Goal: Task Accomplishment & Management: Complete application form

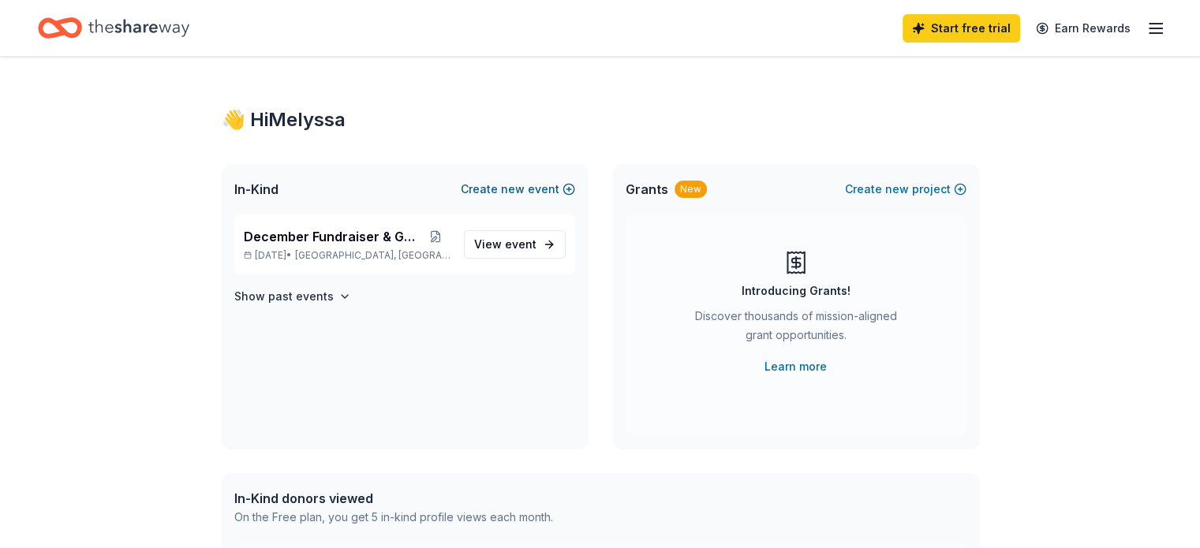
click at [508, 190] on span "new" at bounding box center [513, 189] width 24 height 19
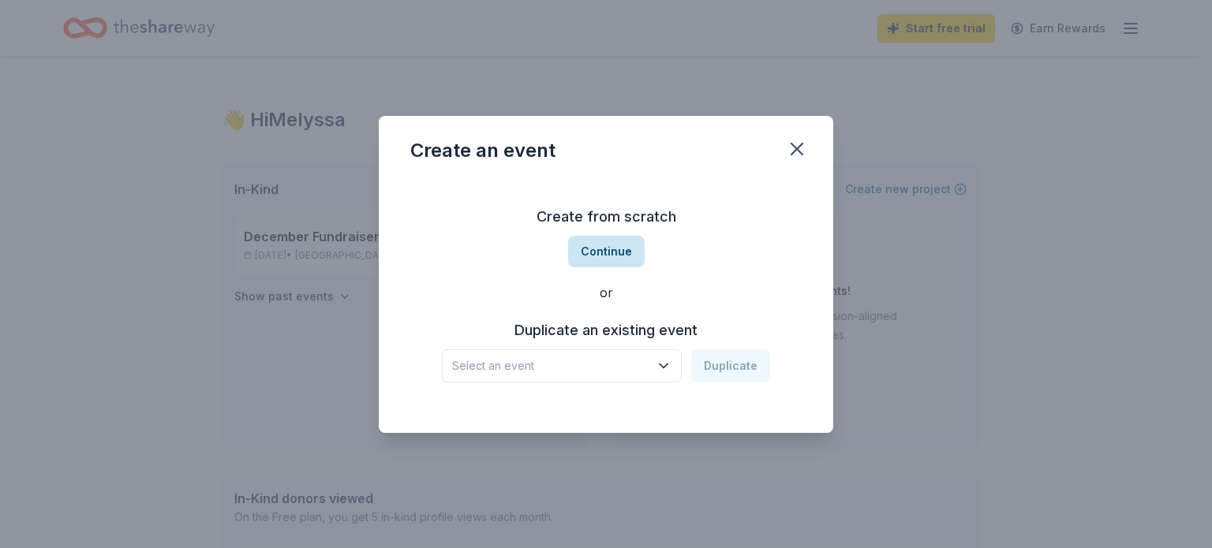
click at [602, 252] on button "Continue" at bounding box center [606, 252] width 77 height 32
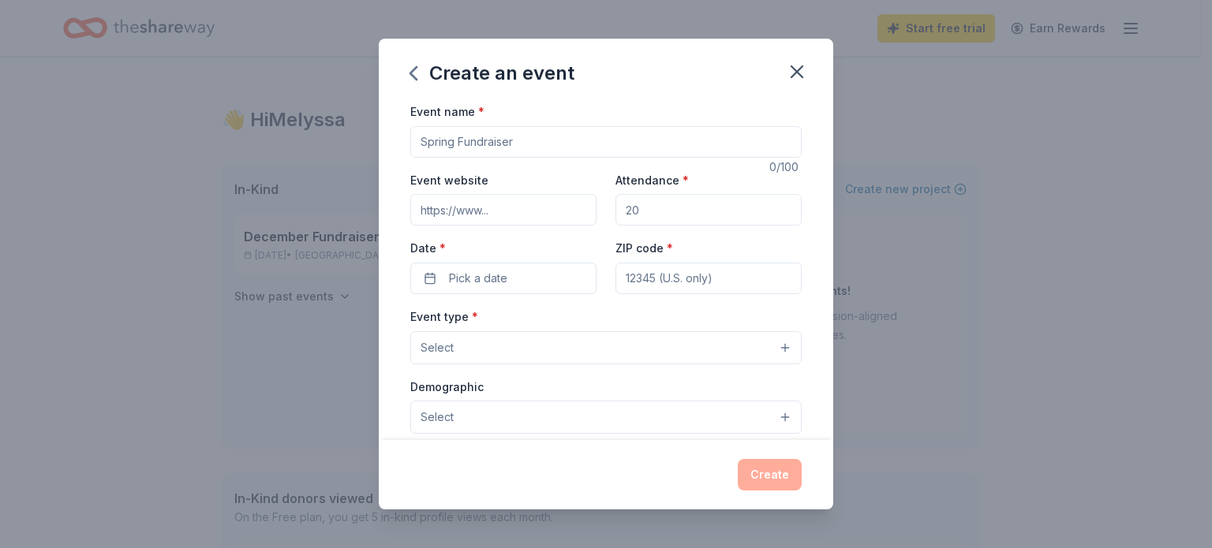
click at [538, 144] on input "Event name *" at bounding box center [605, 142] width 391 height 32
type input "Fall Meet & Greet Raffle"
click at [510, 213] on input "Event website" at bounding box center [503, 210] width 186 height 32
type input "[DOMAIN_NAME]"
type input "75"
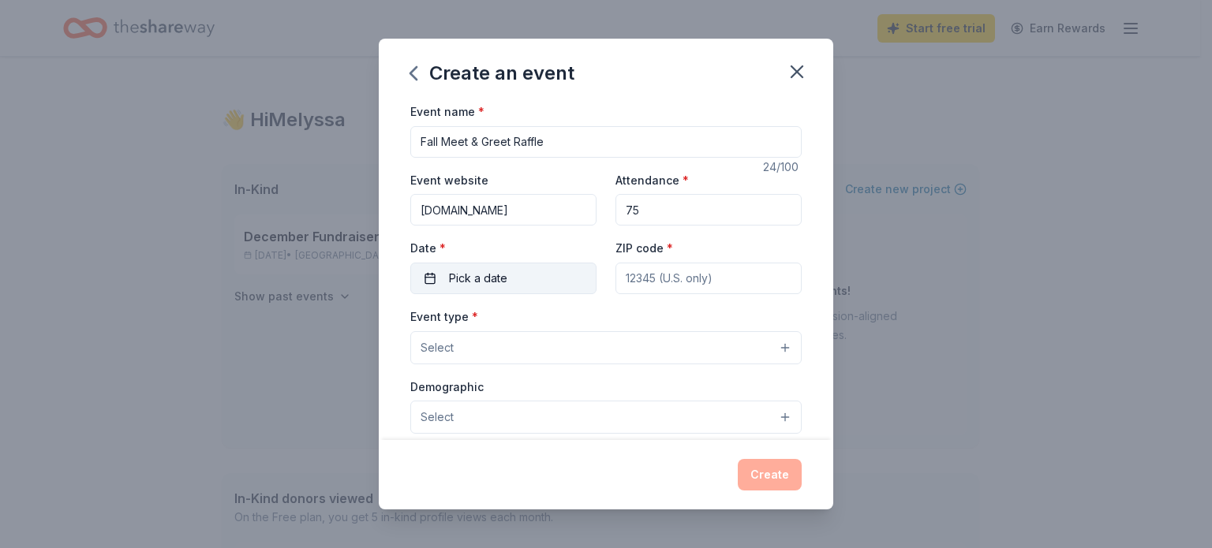
click at [488, 277] on span "Pick a date" at bounding box center [478, 278] width 58 height 19
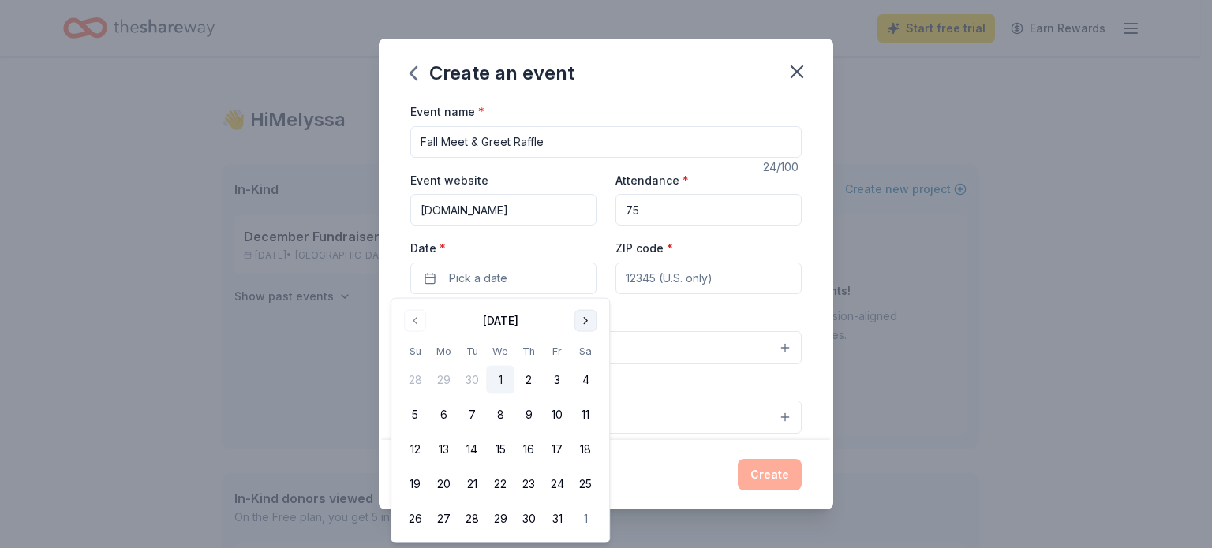
click at [584, 321] on button "Go to next month" at bounding box center [585, 321] width 22 height 22
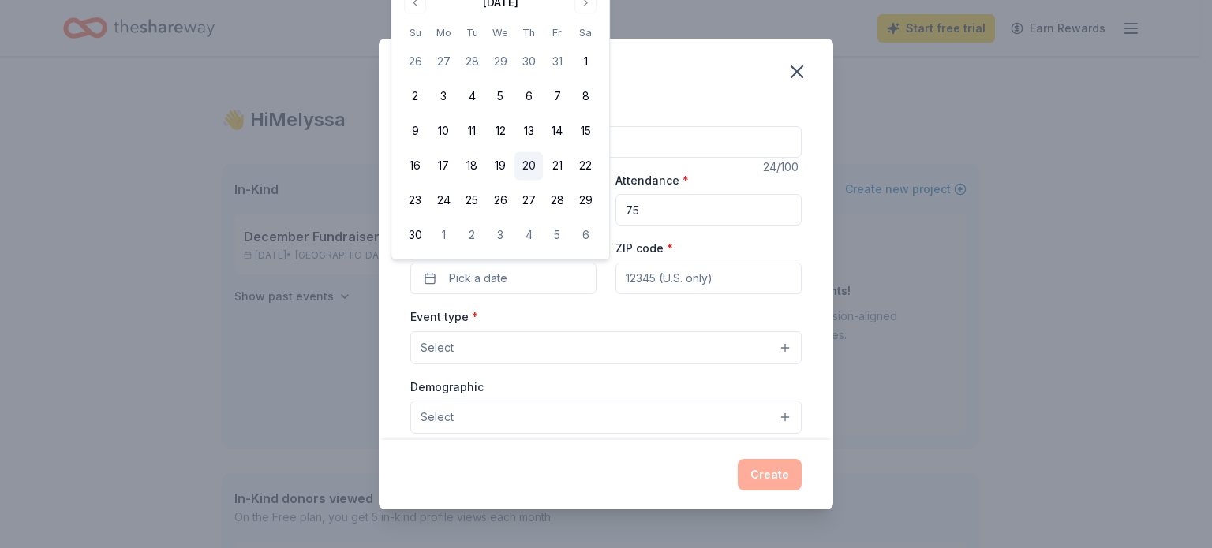
click at [526, 165] on button "20" at bounding box center [528, 166] width 28 height 28
click at [653, 282] on input "ZIP code *" at bounding box center [708, 279] width 186 height 32
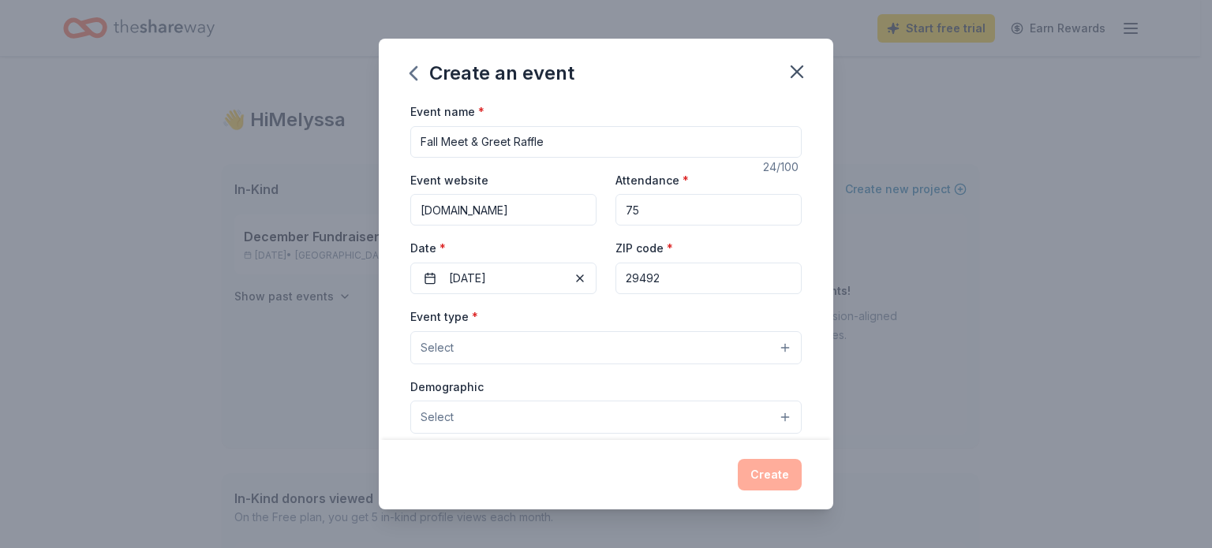
type input "29492"
click at [521, 358] on button "Select" at bounding box center [605, 347] width 391 height 33
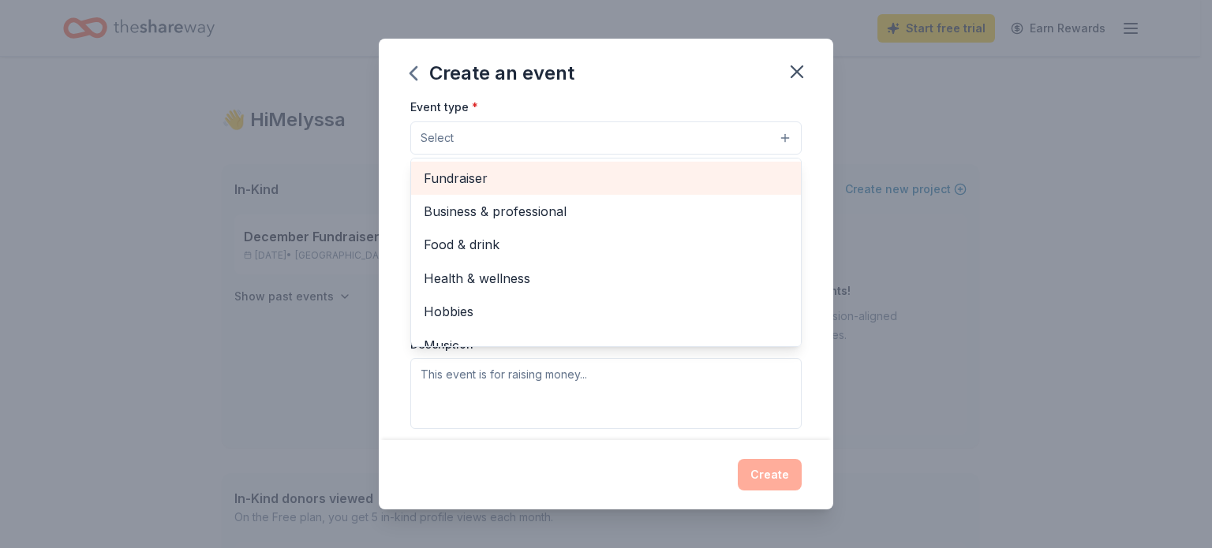
click at [489, 172] on span "Fundraiser" at bounding box center [606, 178] width 365 height 21
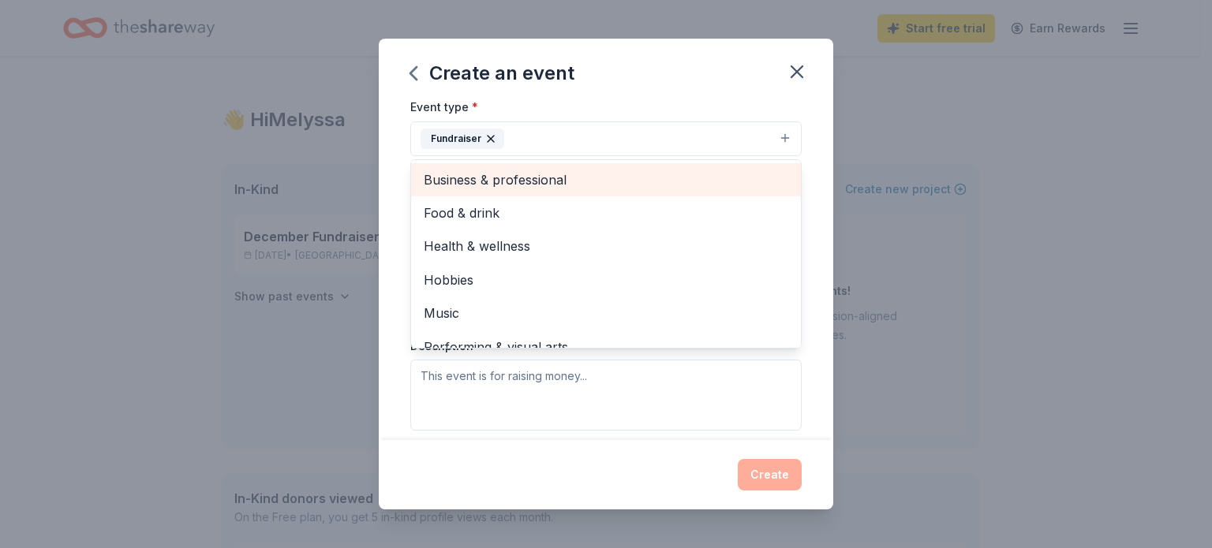
click at [458, 183] on span "Business & professional" at bounding box center [606, 180] width 365 height 21
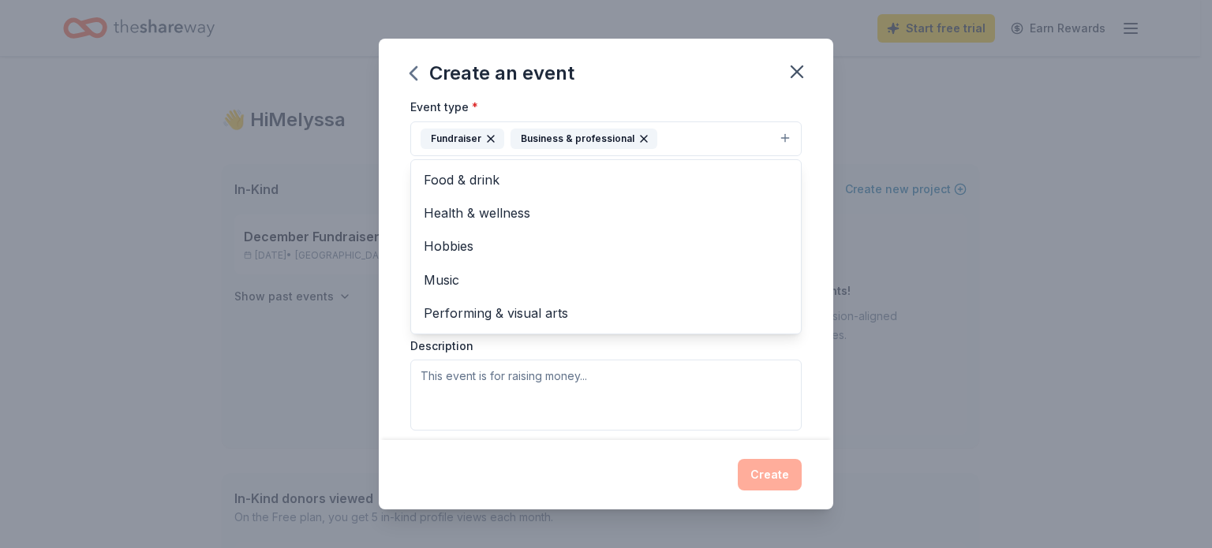
click at [395, 204] on div "Event name * Fall Meet & Greet Raffle 24 /100 Event website [DOMAIN_NAME] Atten…" at bounding box center [606, 271] width 455 height 339
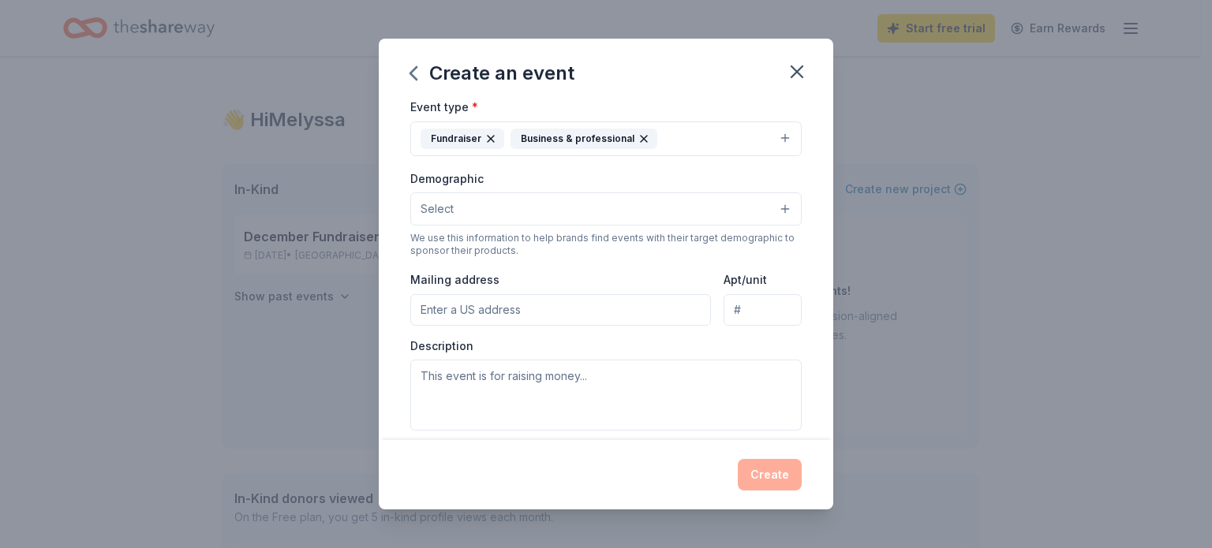
click at [473, 211] on button "Select" at bounding box center [605, 209] width 391 height 33
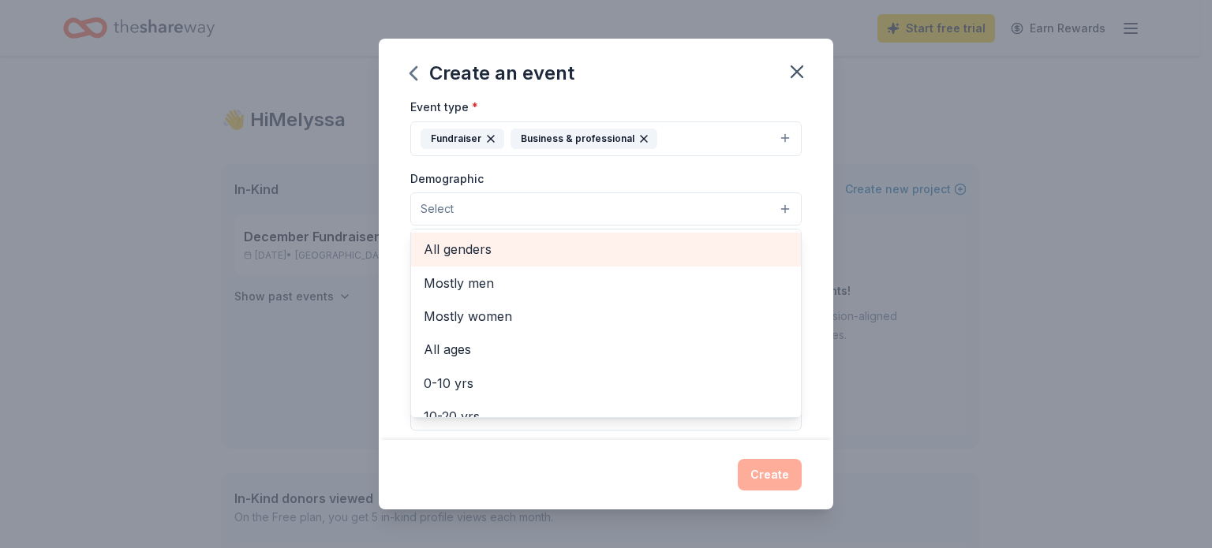
click at [511, 255] on span "All genders" at bounding box center [606, 249] width 365 height 21
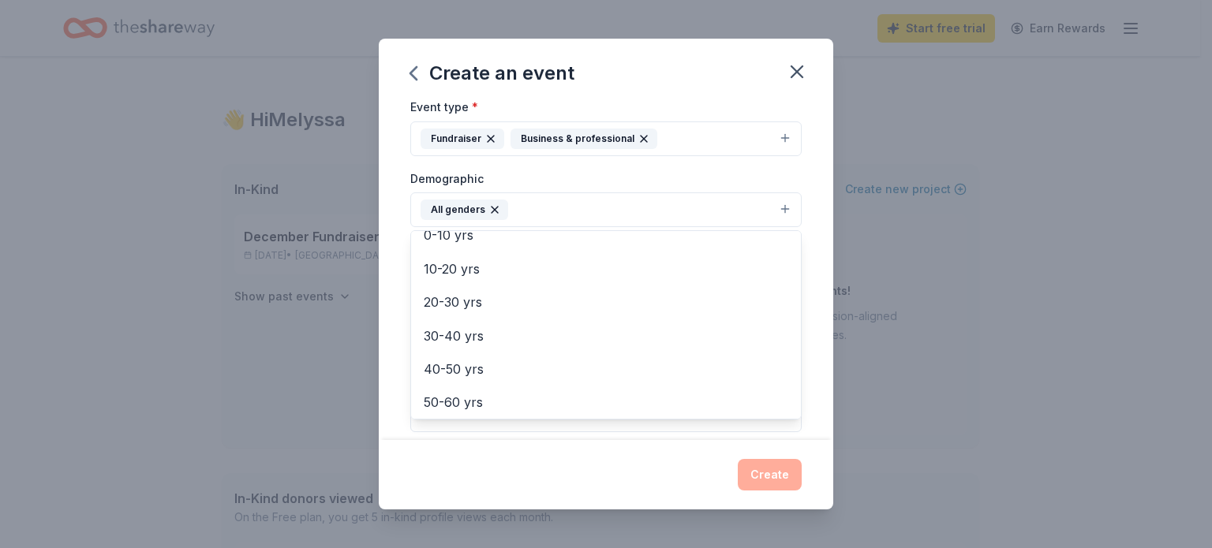
scroll to position [158, 0]
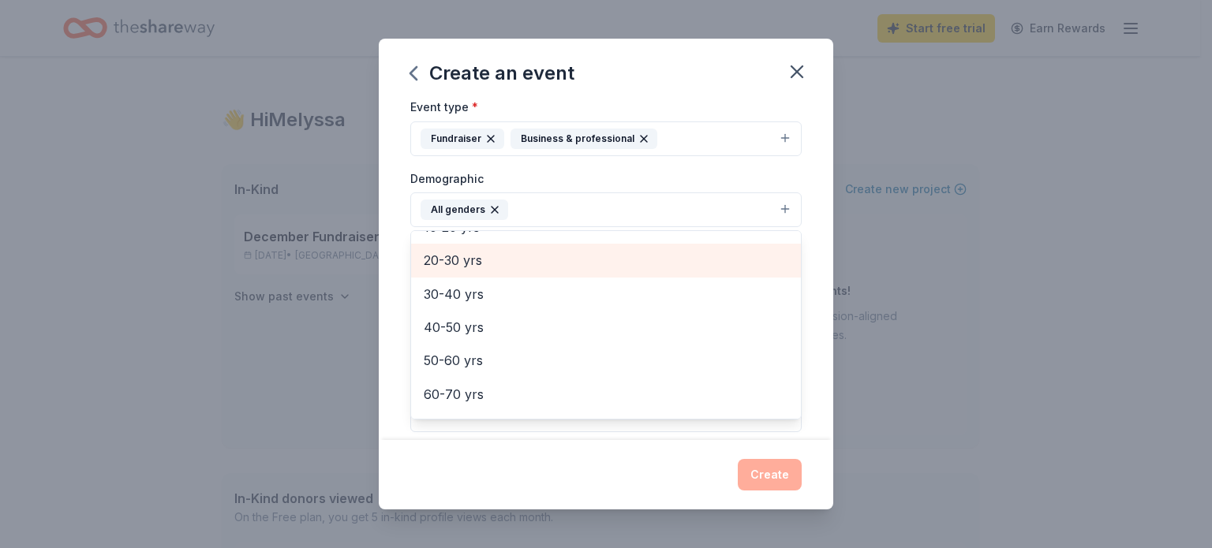
click at [472, 274] on div "20-30 yrs" at bounding box center [606, 260] width 390 height 33
click at [470, 275] on div "30-40 yrs" at bounding box center [606, 260] width 390 height 33
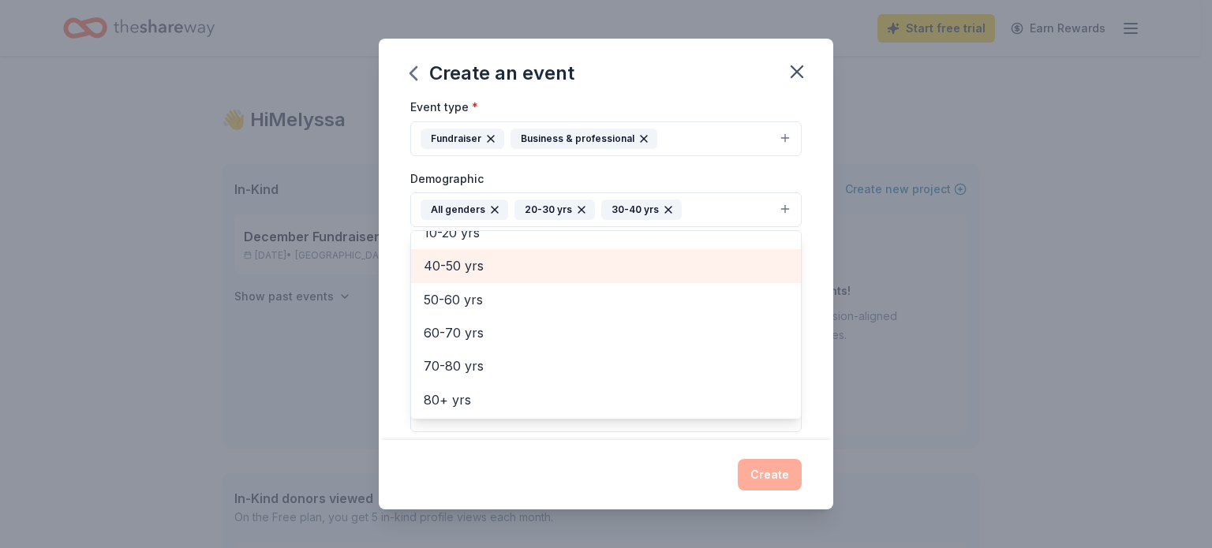
click at [469, 274] on span "40-50 yrs" at bounding box center [606, 266] width 365 height 21
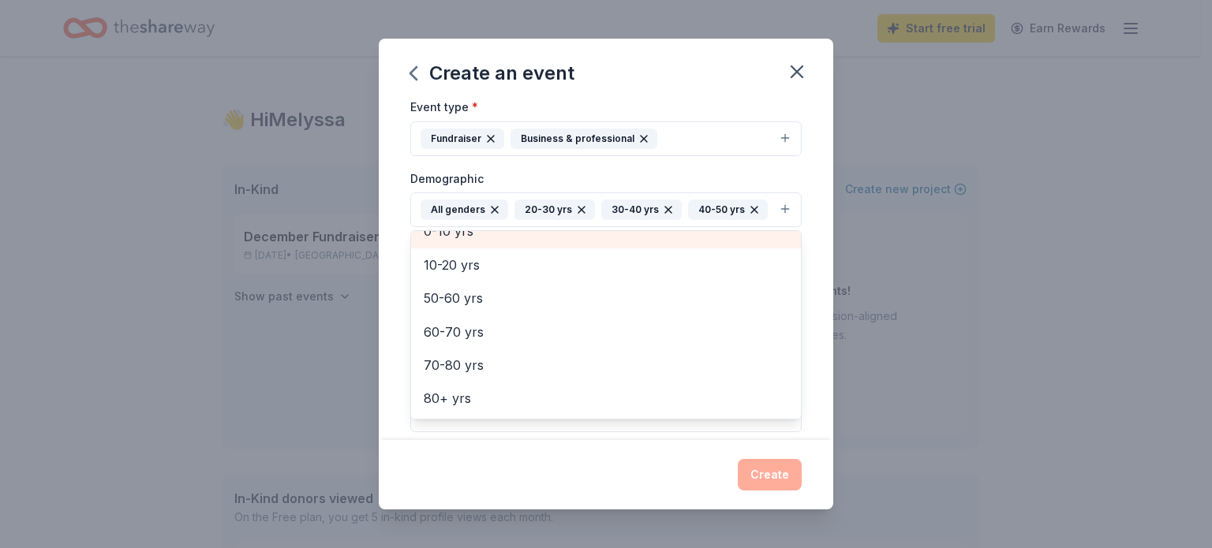
scroll to position [119, 0]
click at [400, 342] on div "Event name * Fall Meet & Greet Raffle 24 /100 Event website [DOMAIN_NAME] Atten…" at bounding box center [606, 271] width 455 height 339
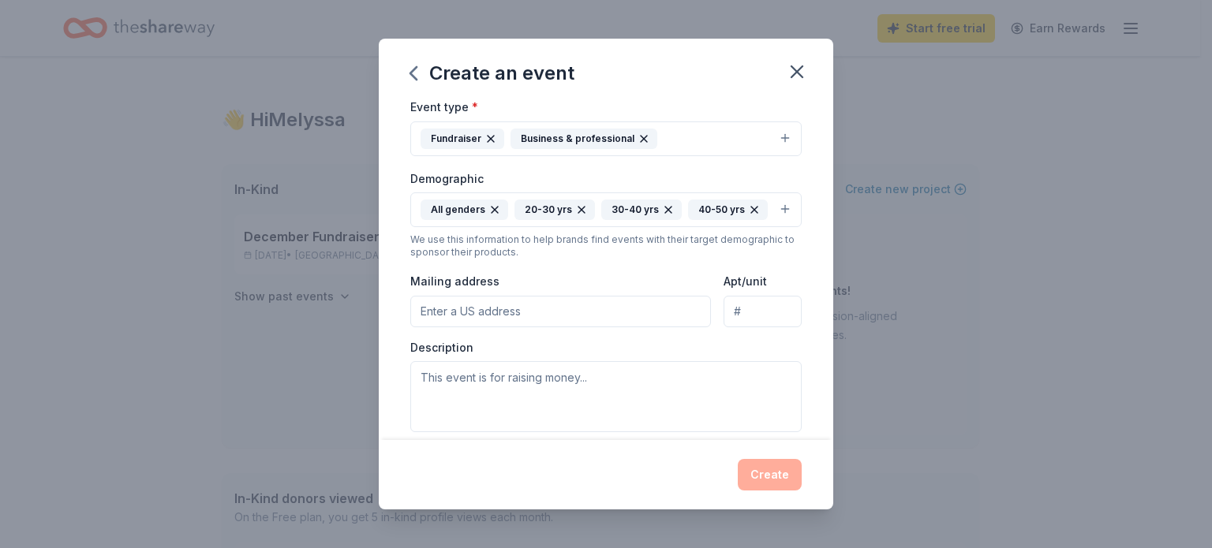
click at [489, 327] on input "Mailing address" at bounding box center [560, 312] width 301 height 32
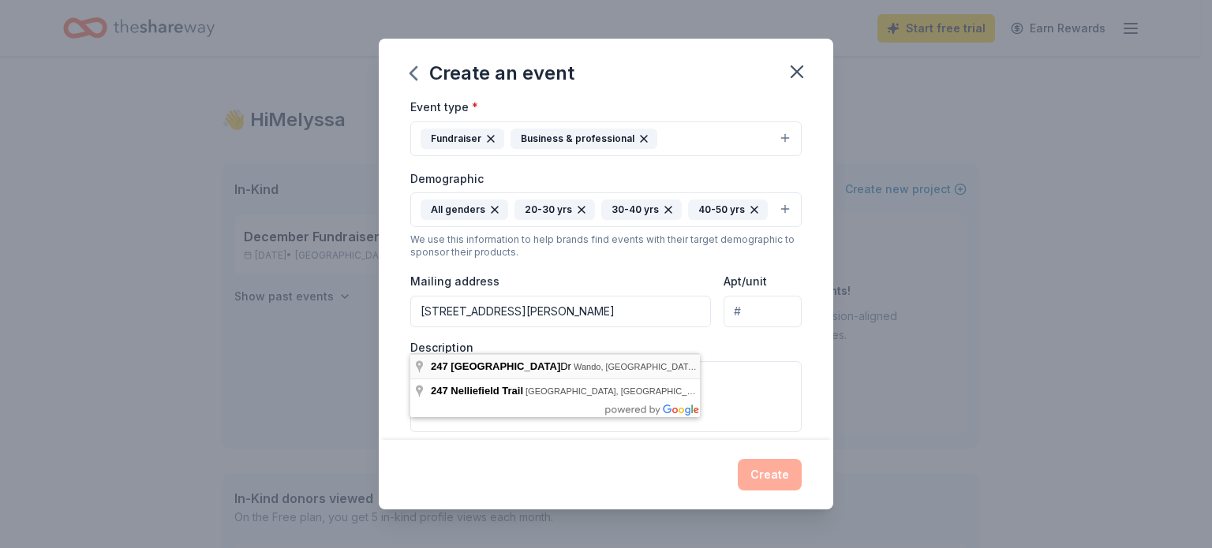
type input "[STREET_ADDRESS]"
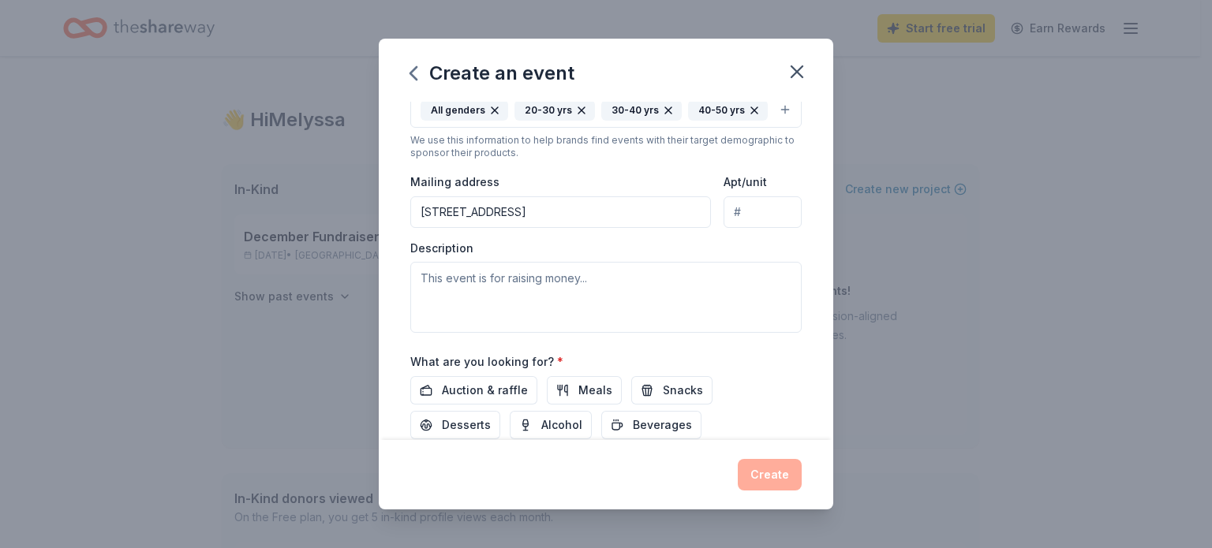
scroll to position [316, 0]
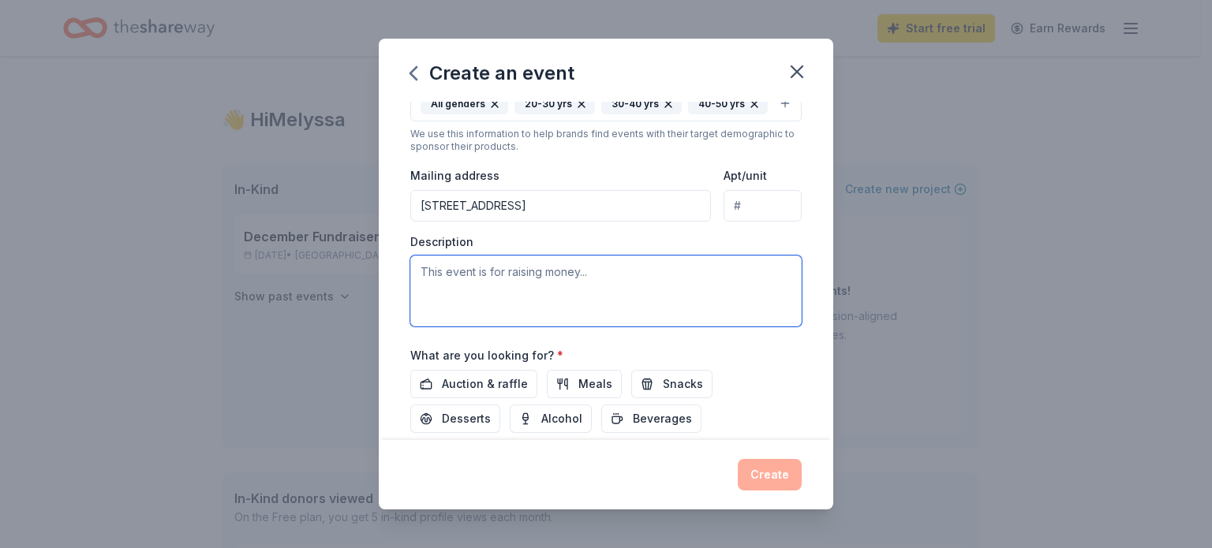
click at [568, 301] on textarea at bounding box center [605, 291] width 391 height 71
type textarea "T"
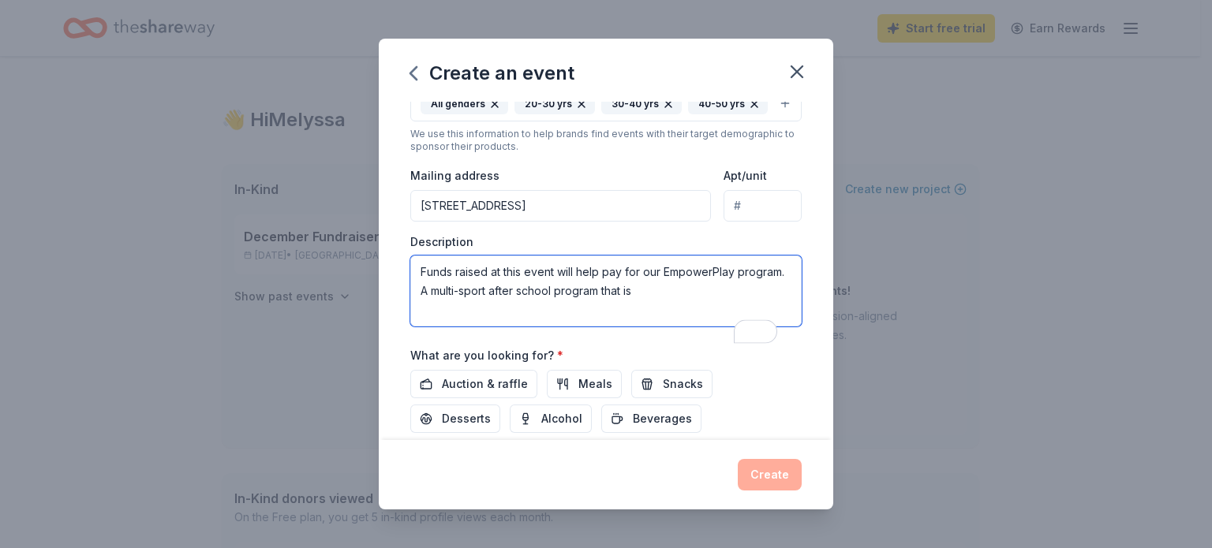
click at [660, 318] on textarea "Funds raised at this event will help pay for our EmpowerPlay program. A multi-s…" at bounding box center [605, 291] width 391 height 71
click at [521, 327] on textarea "Funds raised at this event will help pay for our EmpowerPlay program. A multi-s…" at bounding box center [605, 291] width 391 height 71
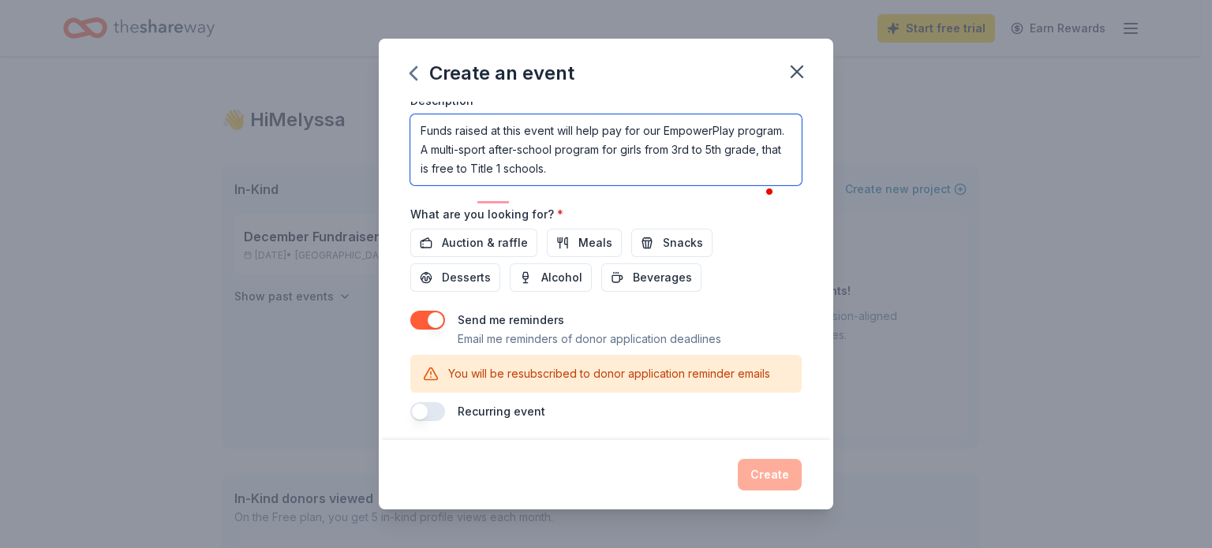
scroll to position [473, 0]
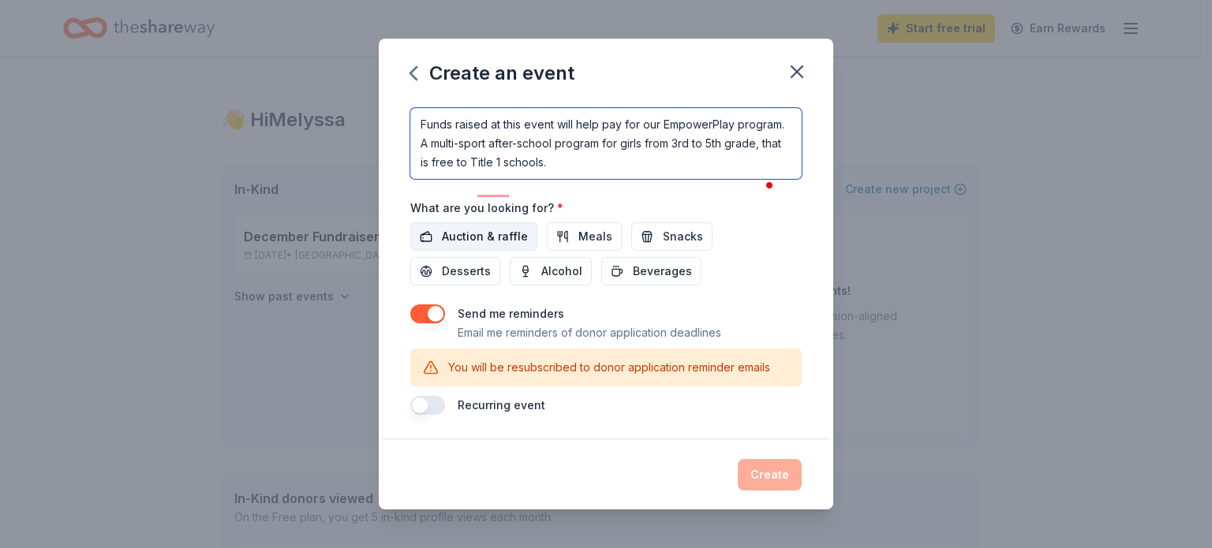
type textarea "Funds raised at this event will help pay for our EmpowerPlay program. A multi-s…"
click at [490, 246] on span "Auction & raffle" at bounding box center [485, 236] width 86 height 19
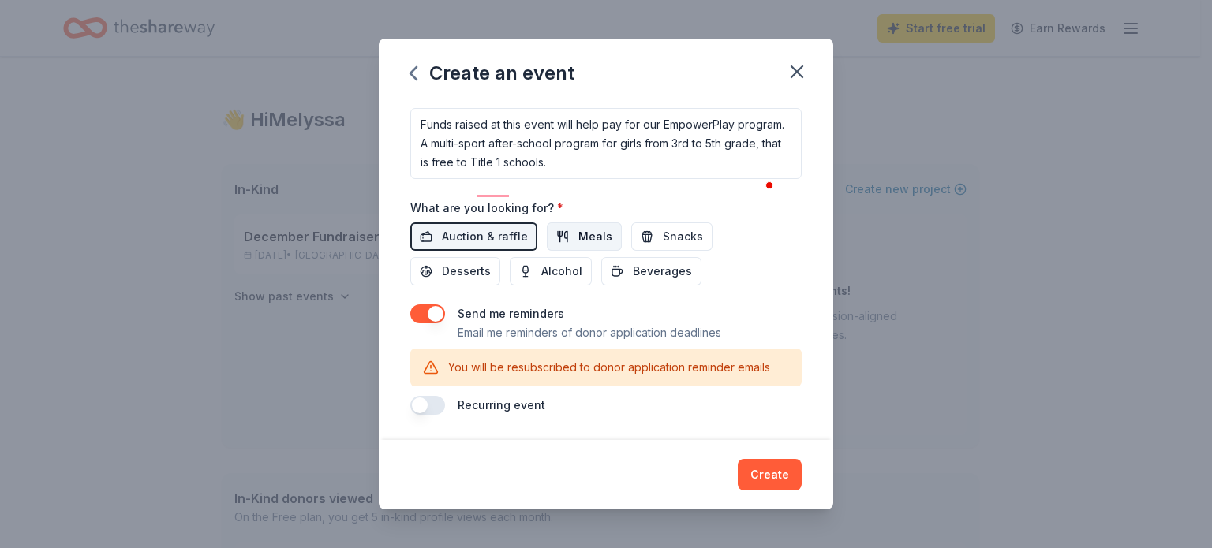
click at [593, 246] on span "Meals" at bounding box center [595, 236] width 34 height 19
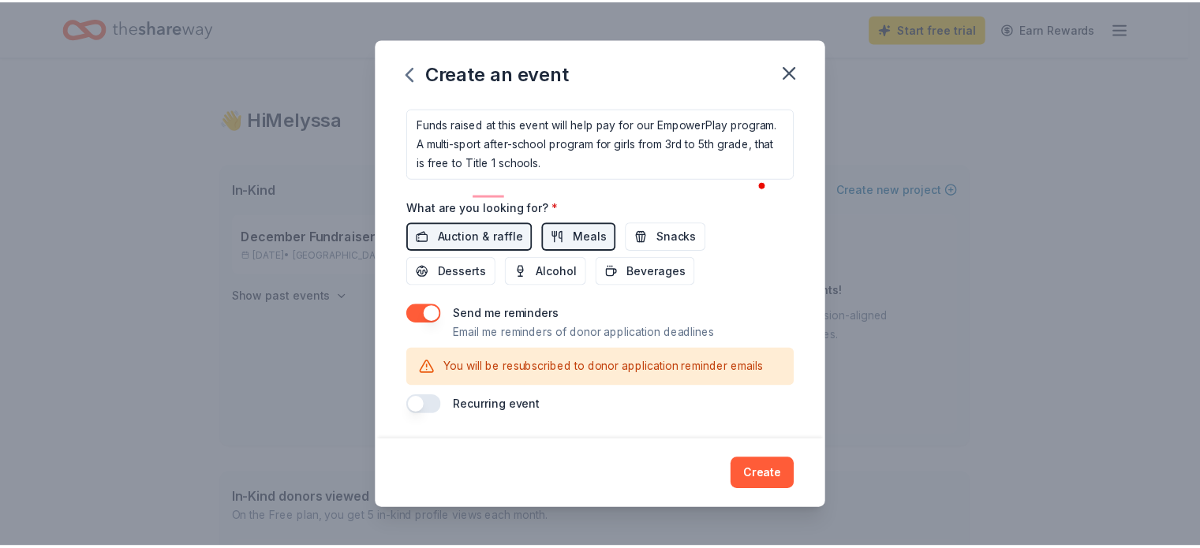
scroll to position [488, 0]
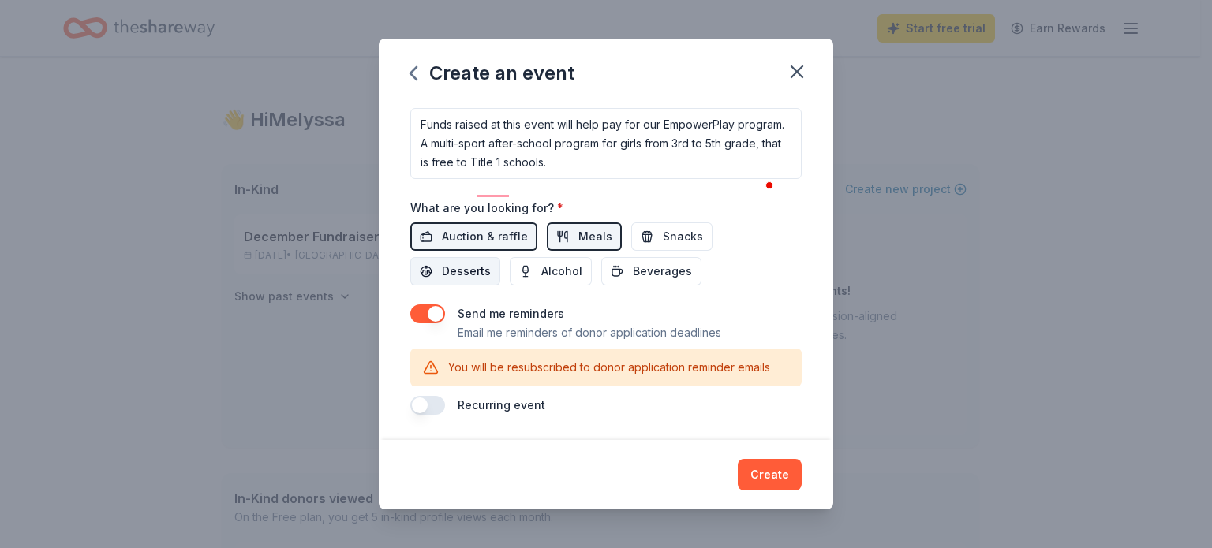
click at [470, 275] on span "Desserts" at bounding box center [466, 271] width 49 height 19
click at [772, 473] on button "Create" at bounding box center [770, 475] width 64 height 32
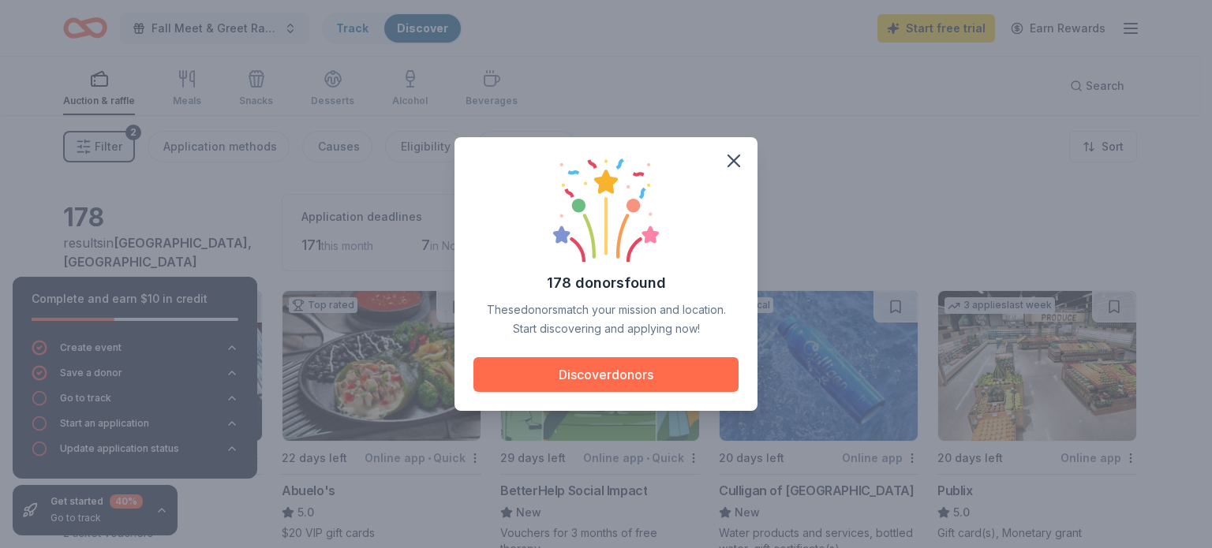
click at [597, 375] on button "Discover donors" at bounding box center [605, 374] width 265 height 35
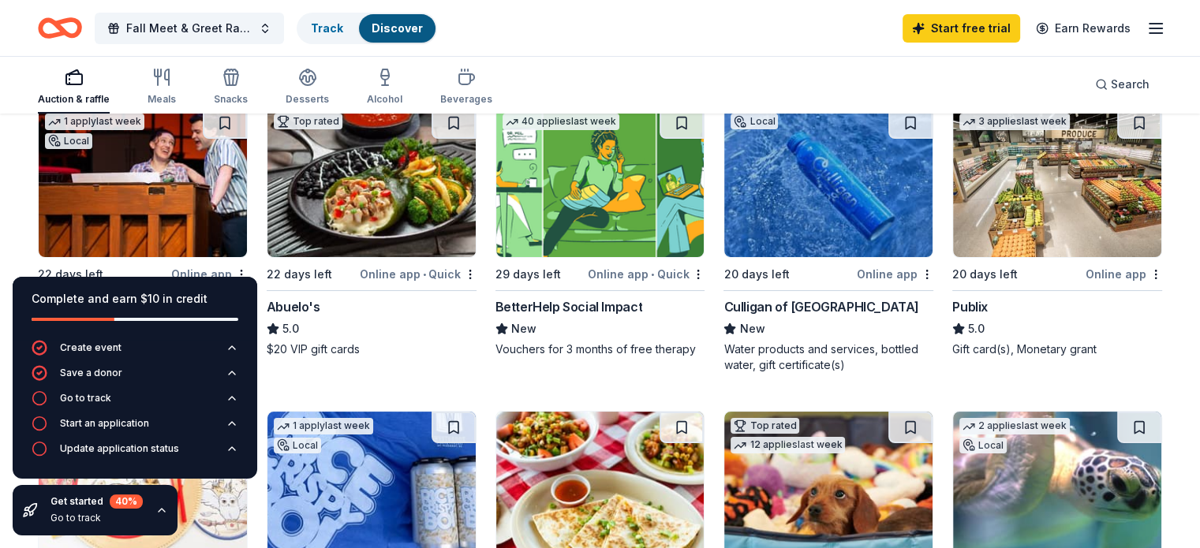
scroll to position [210, 0]
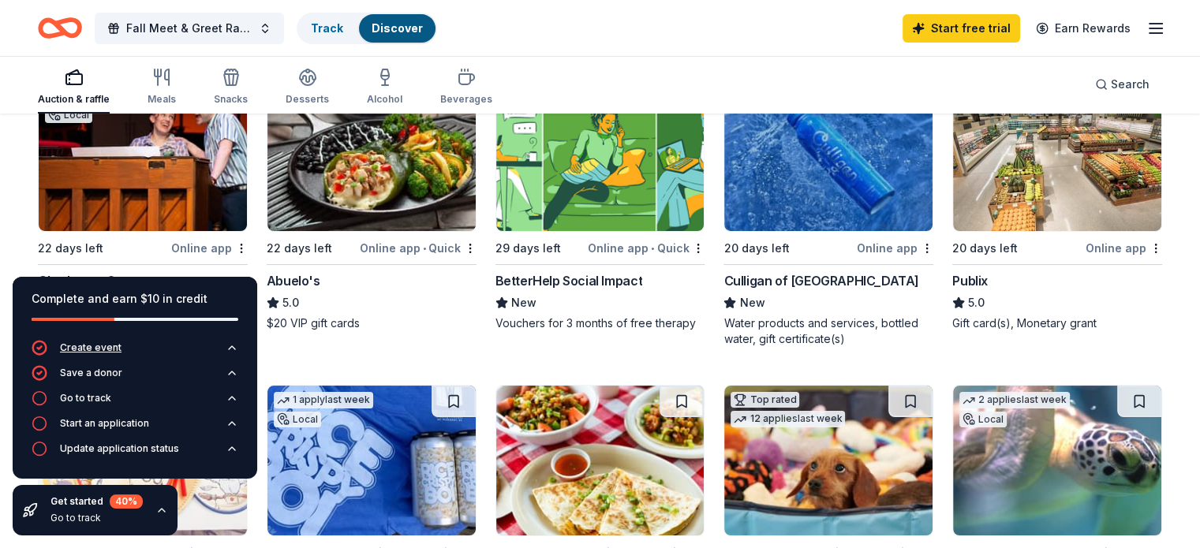
click at [234, 346] on icon "button" at bounding box center [232, 348] width 13 height 13
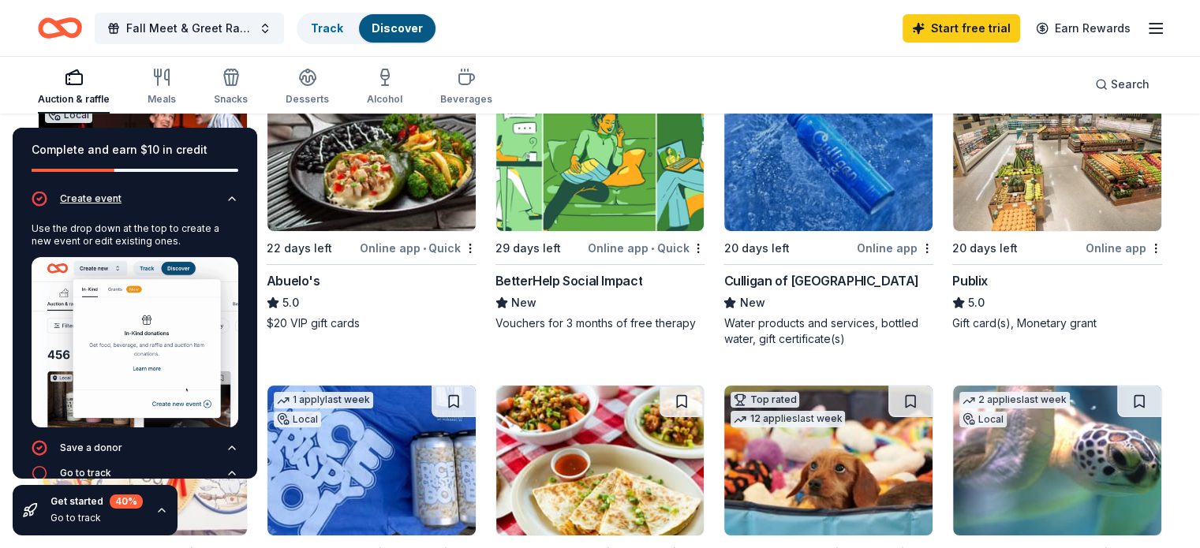
click at [226, 204] on icon "button" at bounding box center [232, 199] width 13 height 13
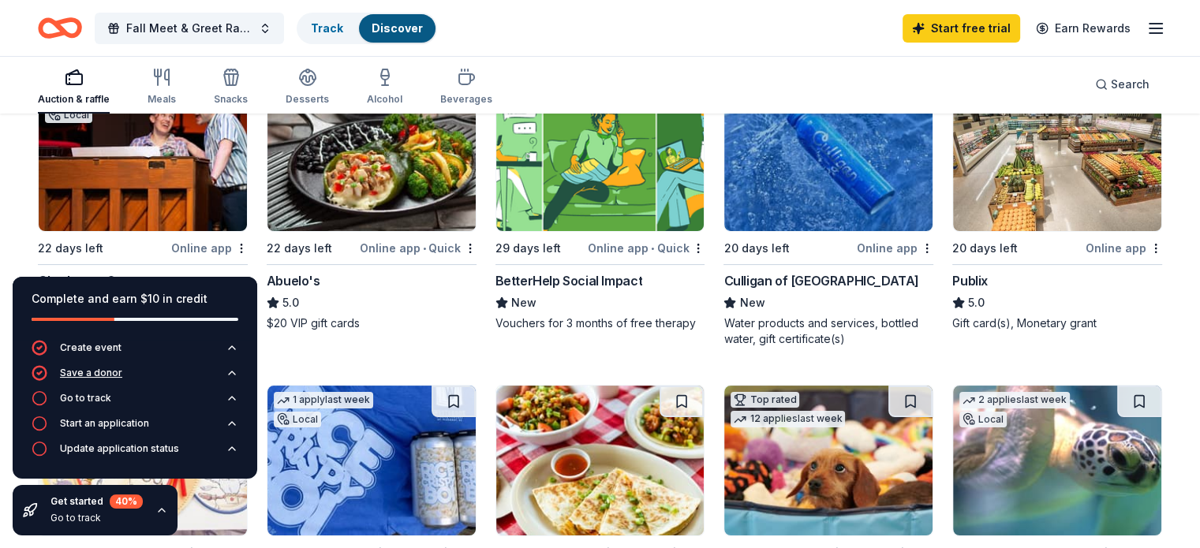
click at [227, 376] on icon "button" at bounding box center [232, 373] width 13 height 13
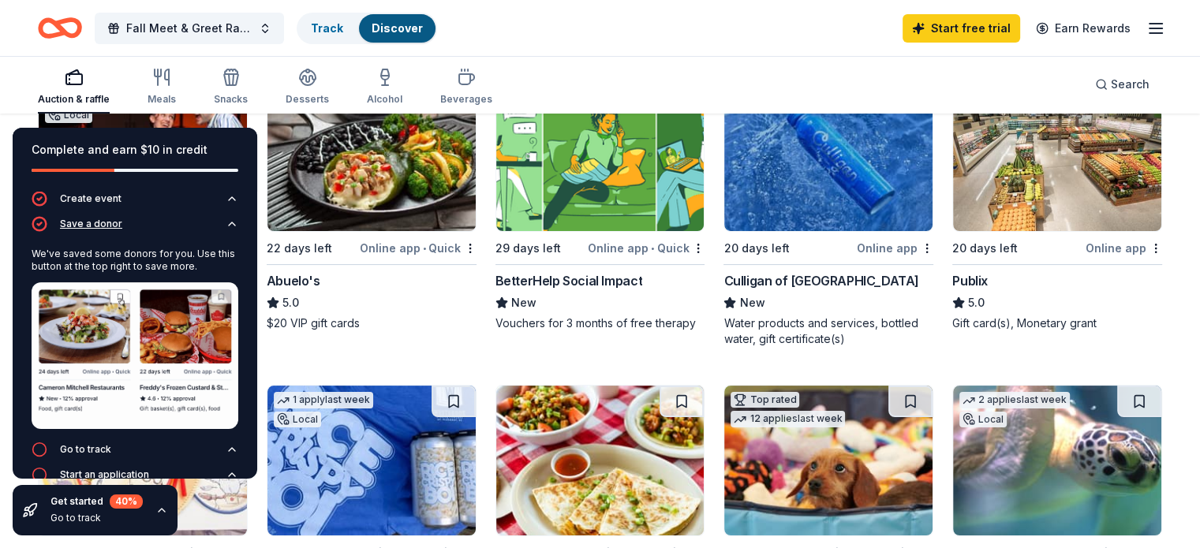
click at [226, 222] on icon "button" at bounding box center [232, 224] width 13 height 13
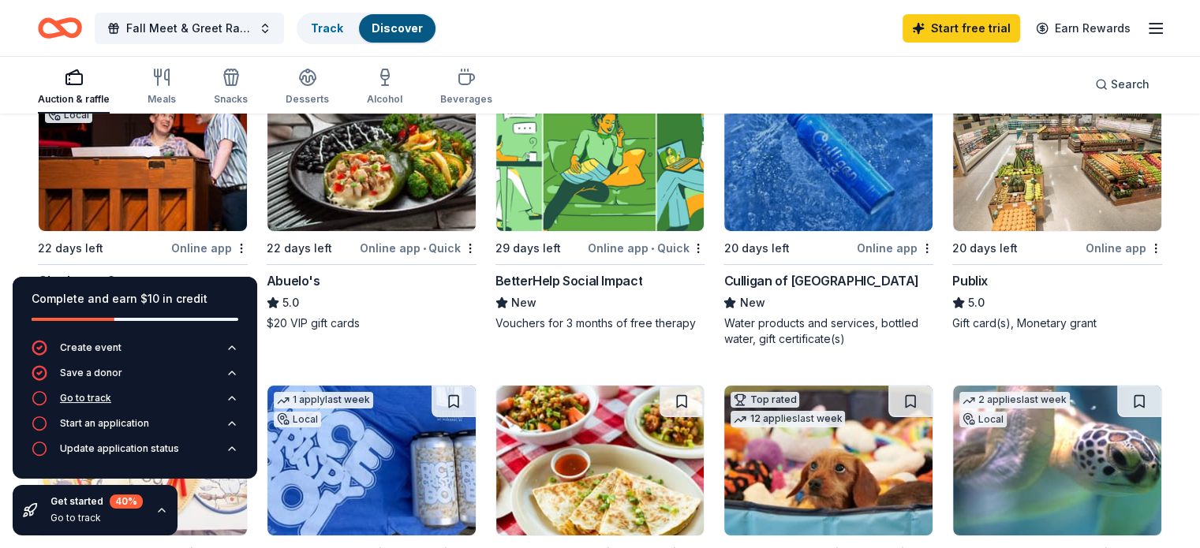
click at [228, 400] on icon "button" at bounding box center [232, 398] width 13 height 13
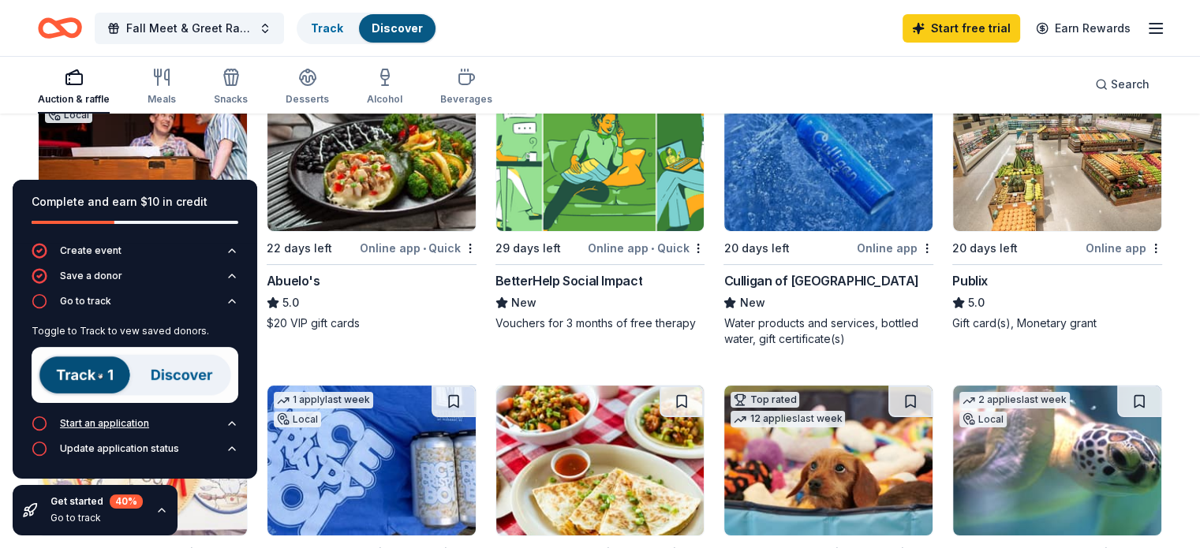
click at [234, 422] on icon "button" at bounding box center [232, 423] width 13 height 13
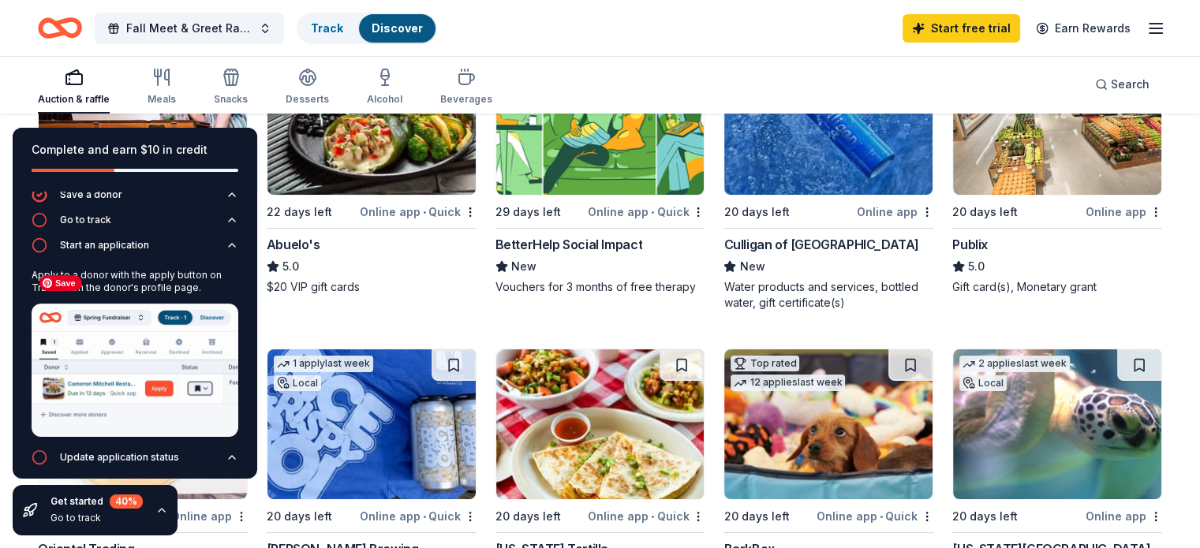
scroll to position [263, 0]
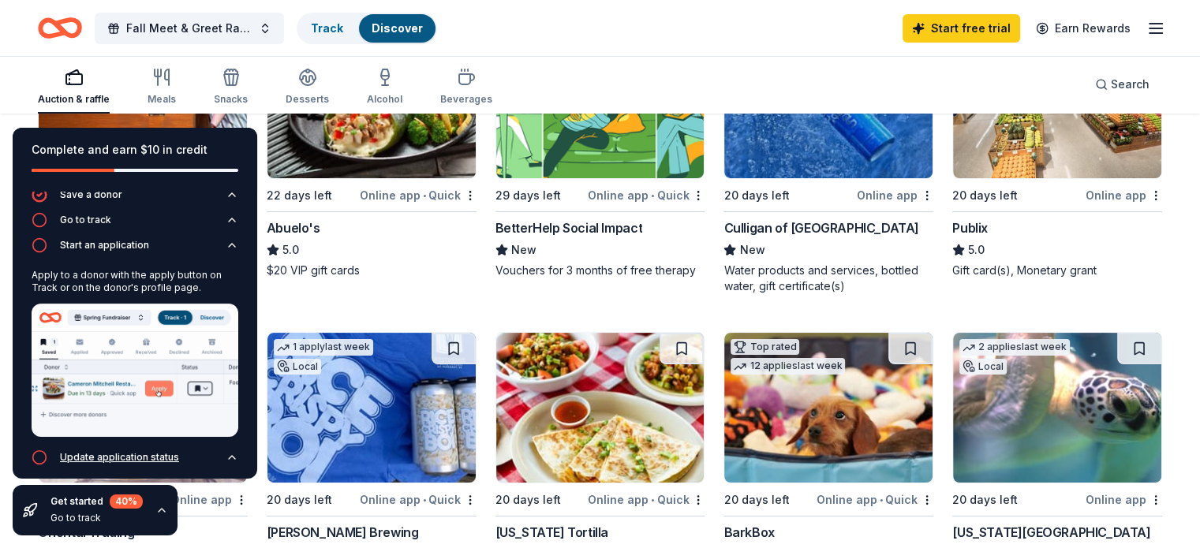
click at [222, 457] on button "Update application status" at bounding box center [135, 462] width 207 height 25
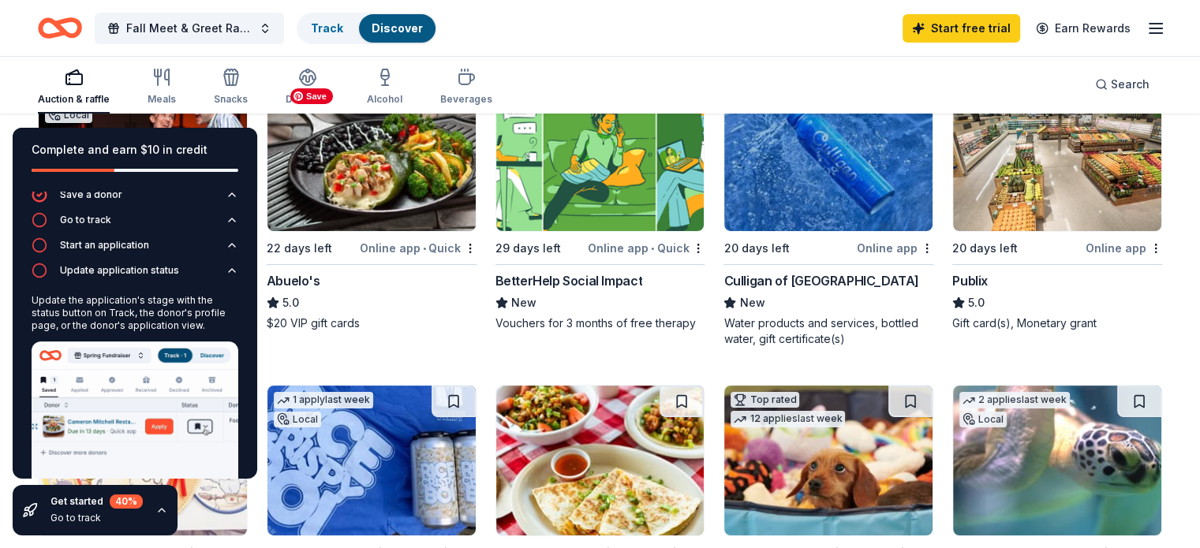
scroll to position [105, 0]
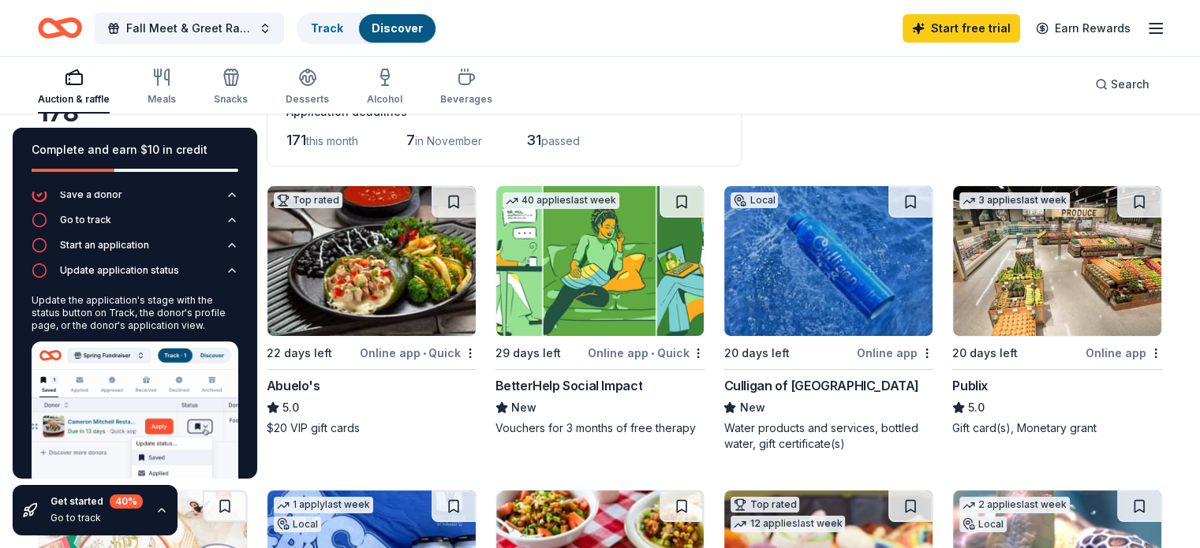
click at [226, 265] on icon "button" at bounding box center [232, 270] width 13 height 13
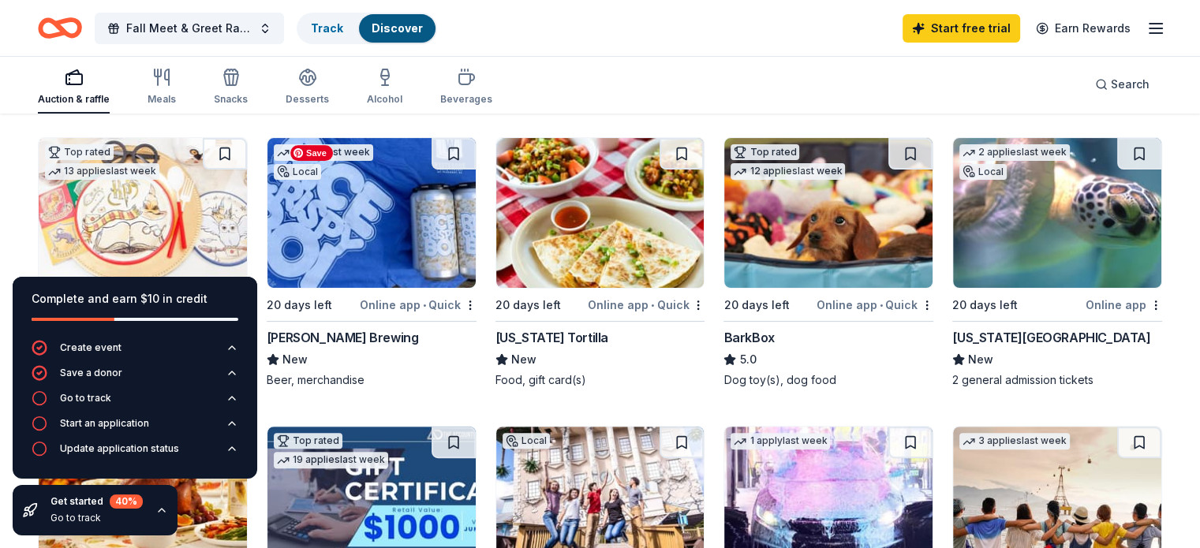
scroll to position [473, 0]
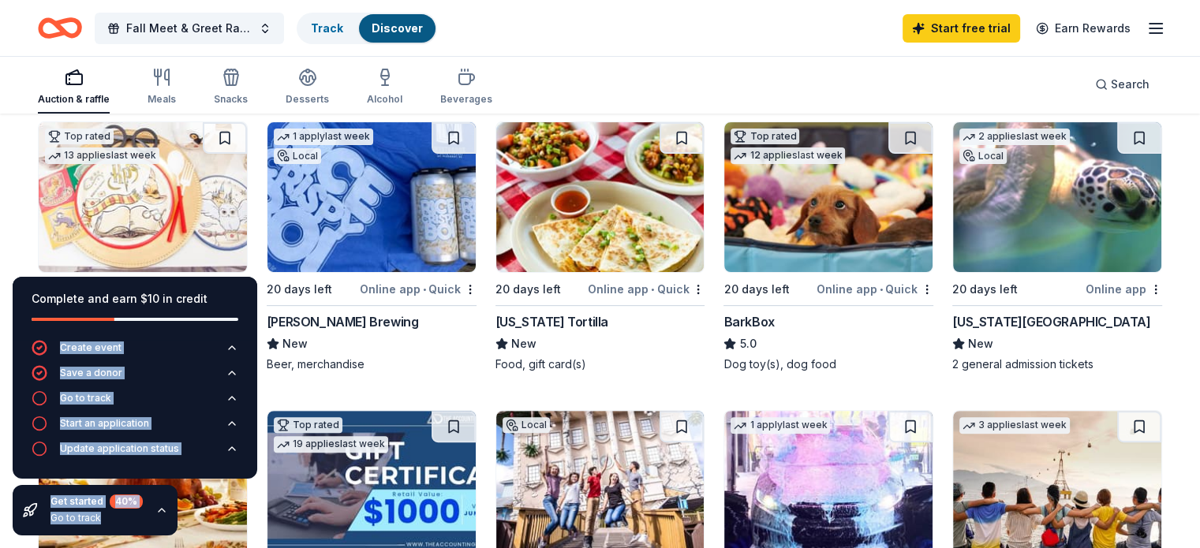
drag, startPoint x: 233, startPoint y: 302, endPoint x: 167, endPoint y: 511, distance: 218.6
click at [167, 511] on div "Complete and earn $10 in credit Create event Save a donor Go to track Start an …" at bounding box center [135, 406] width 270 height 284
click at [243, 293] on div "Complete and earn $10 in credit" at bounding box center [135, 308] width 245 height 63
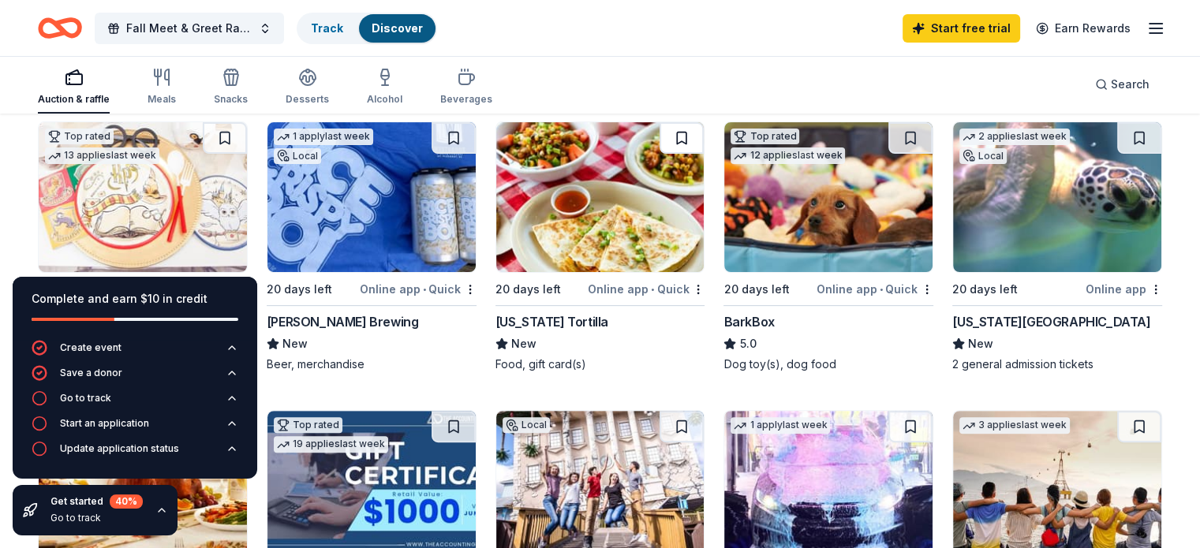
click at [678, 138] on button at bounding box center [682, 138] width 44 height 32
click at [1117, 139] on button at bounding box center [1139, 138] width 44 height 32
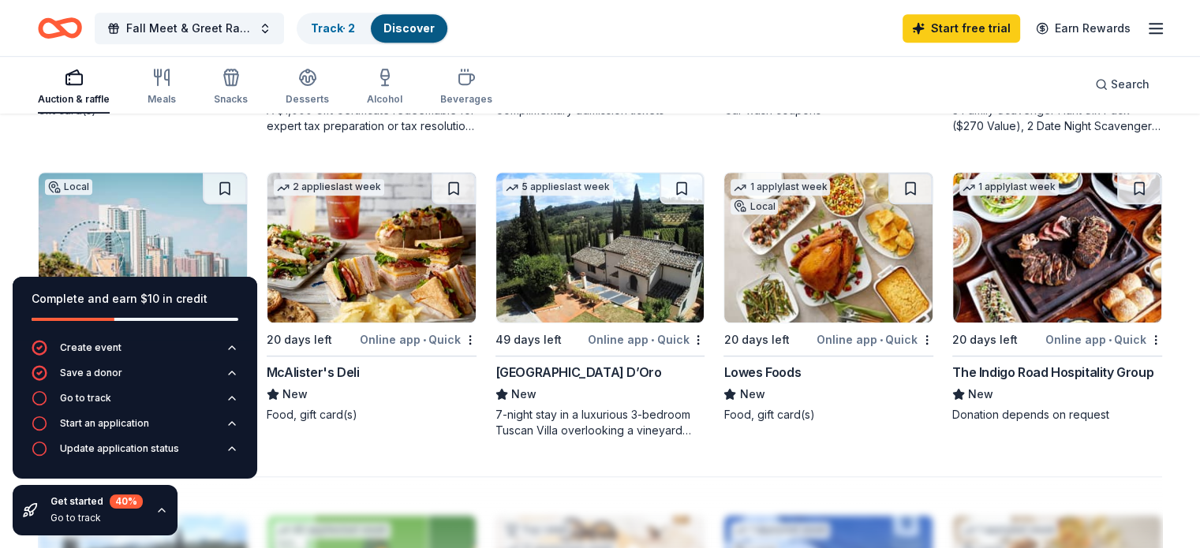
scroll to position [999, 0]
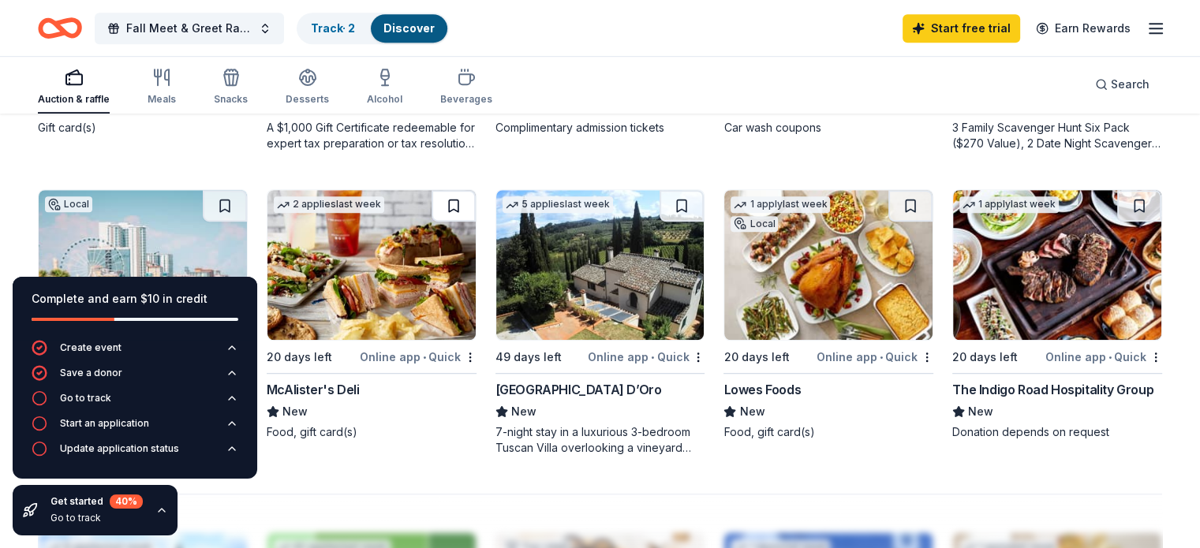
click at [457, 208] on button at bounding box center [454, 206] width 44 height 32
click at [1117, 201] on button at bounding box center [1139, 206] width 44 height 32
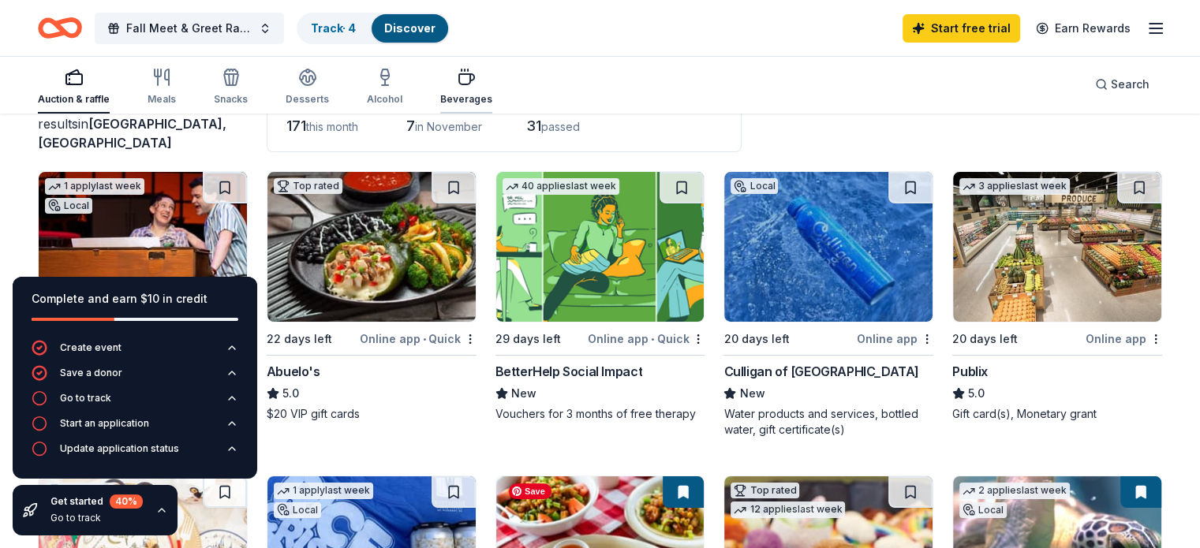
scroll to position [0, 0]
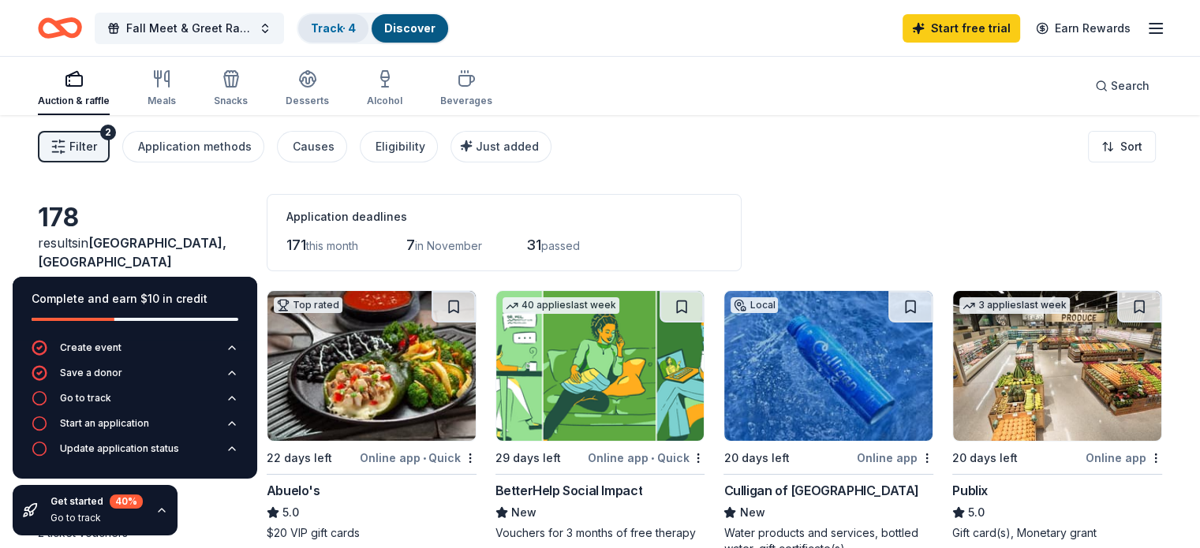
click at [350, 24] on link "Track · 4" at bounding box center [333, 27] width 45 height 13
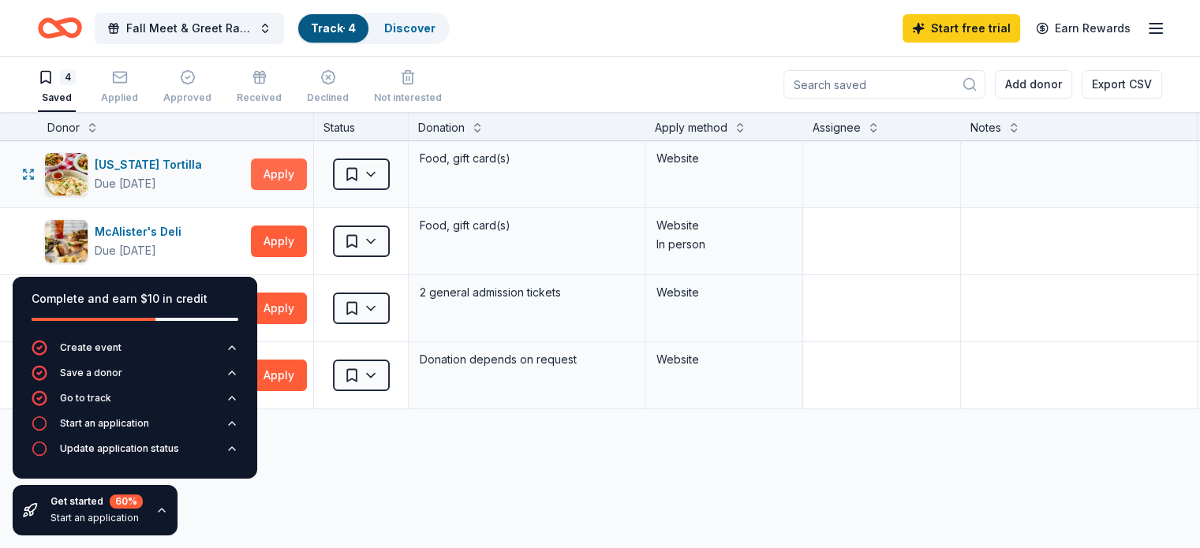
click at [302, 172] on button "Apply" at bounding box center [279, 175] width 56 height 32
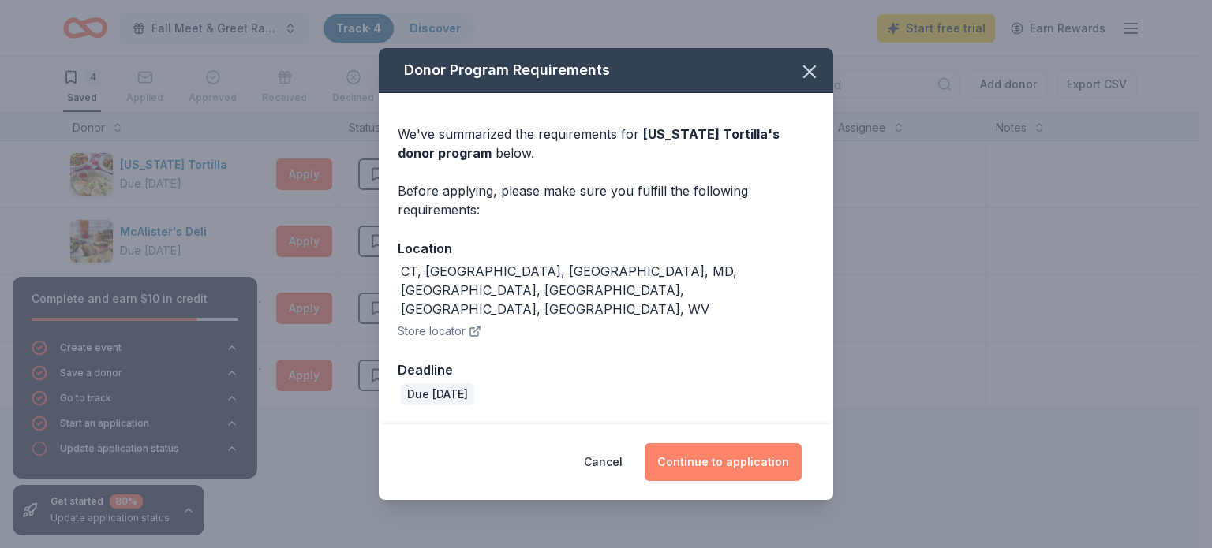
click at [721, 443] on button "Continue to application" at bounding box center [723, 462] width 157 height 38
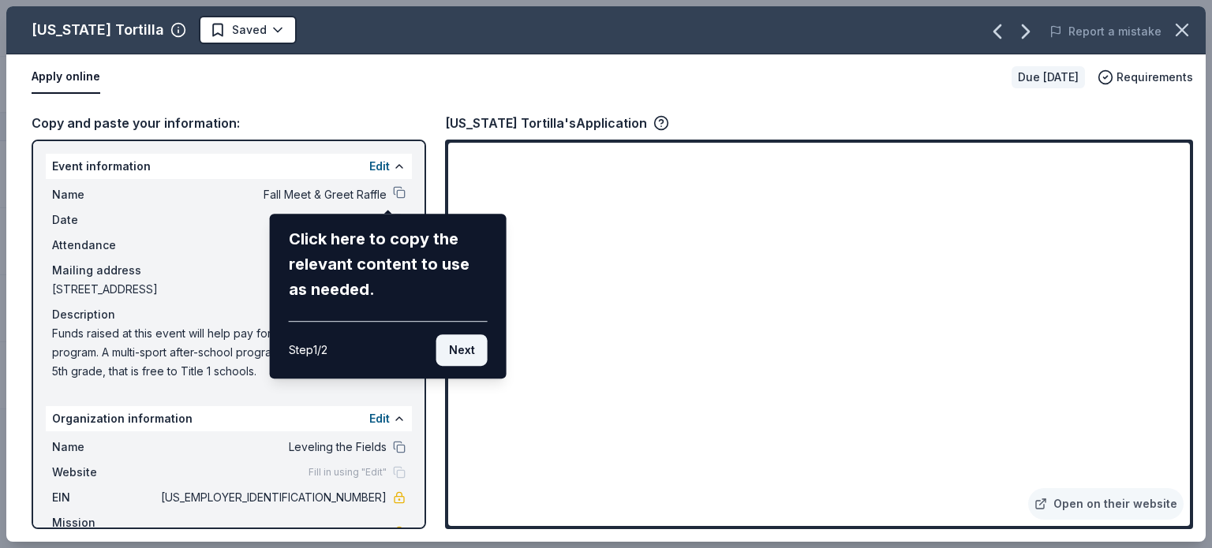
click at [468, 351] on button "Next" at bounding box center [461, 351] width 51 height 32
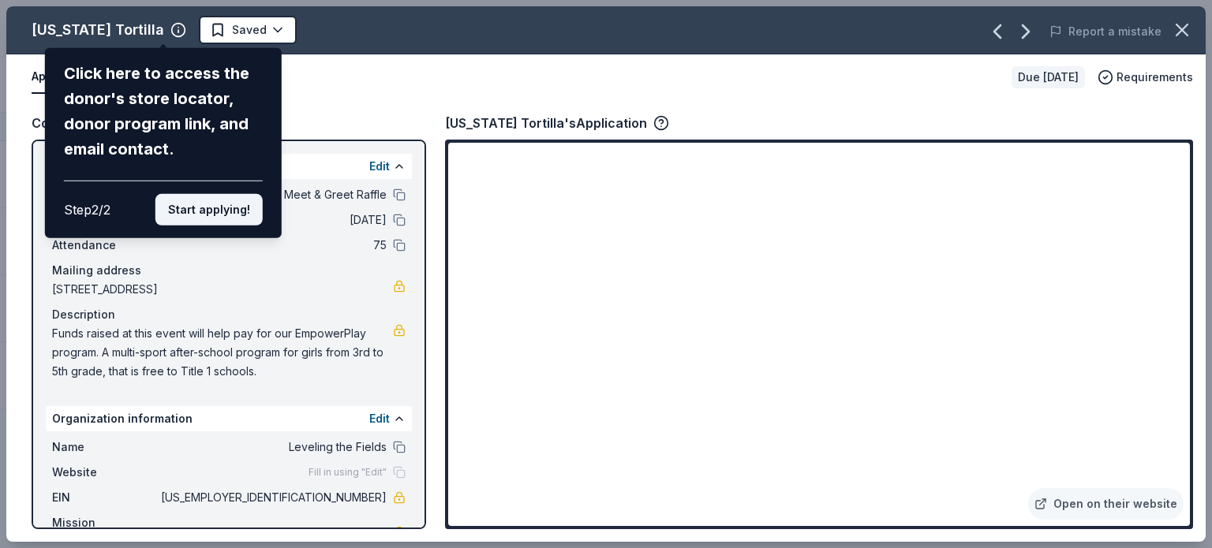
click at [216, 219] on button "Start applying!" at bounding box center [208, 210] width 107 height 32
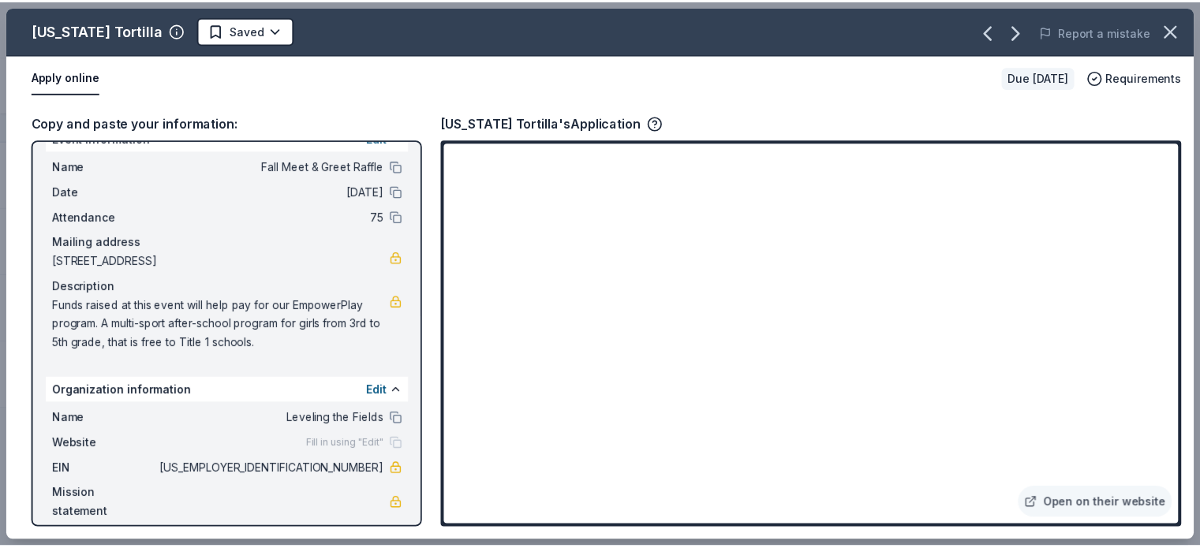
scroll to position [41, 0]
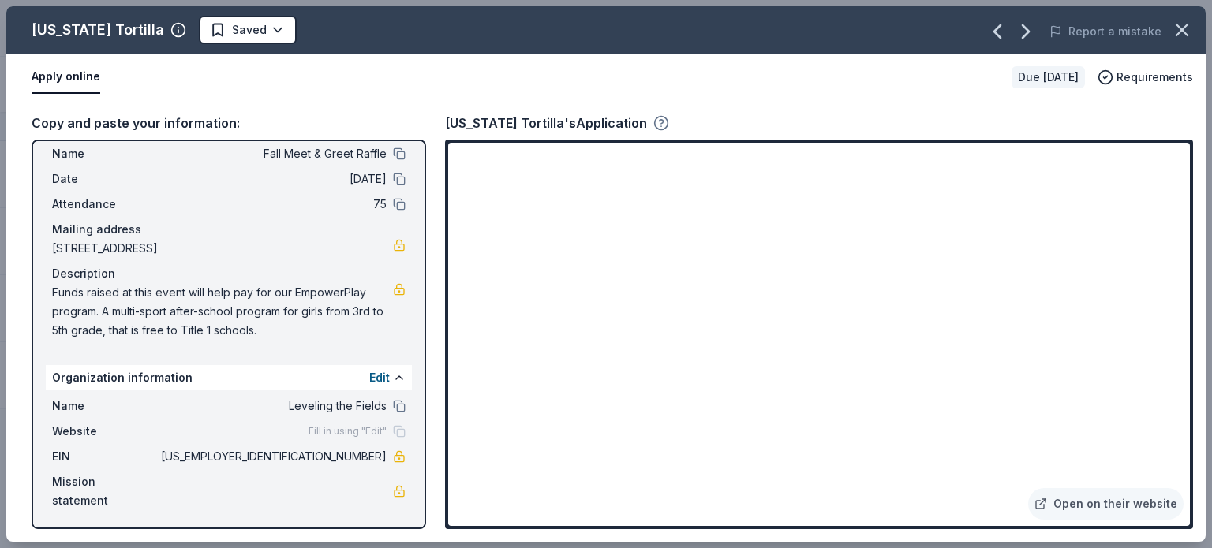
click at [653, 122] on icon "button" at bounding box center [661, 123] width 16 height 16
click at [713, 103] on div "Copy and paste your information: Event information Edit Name Fall Meet & Greet …" at bounding box center [605, 321] width 1199 height 442
click at [1149, 502] on link "Open on their website" at bounding box center [1105, 504] width 155 height 32
click at [65, 73] on button "Apply online" at bounding box center [66, 77] width 69 height 33
click at [660, 120] on icon "button" at bounding box center [662, 122] width 4 height 4
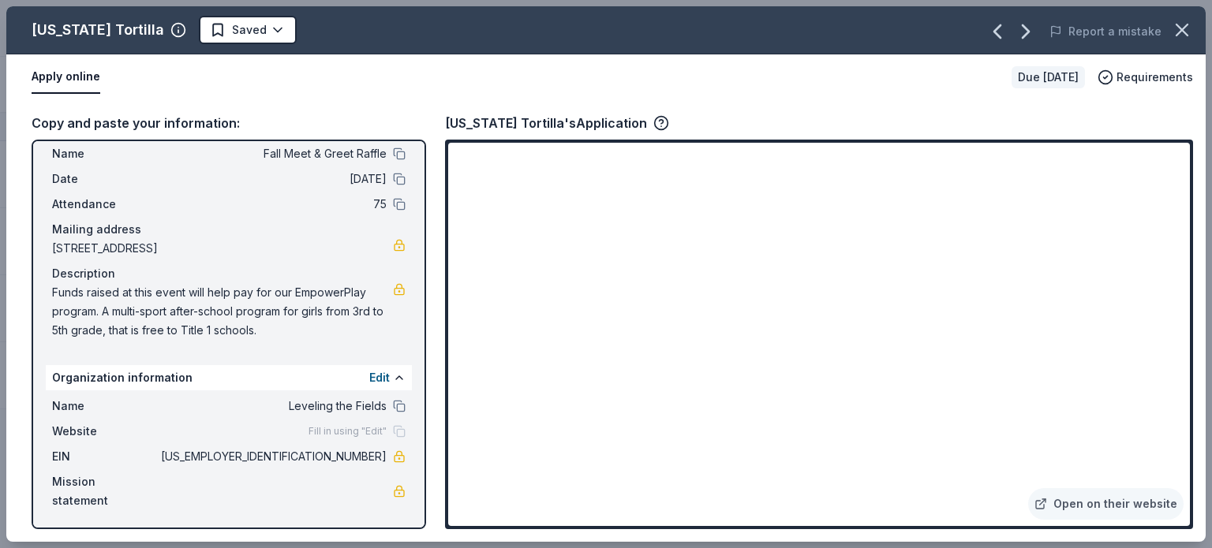
click at [808, 121] on div "[US_STATE] Tortilla's Application" at bounding box center [819, 123] width 748 height 21
click at [1177, 28] on icon "button" at bounding box center [1182, 30] width 22 height 22
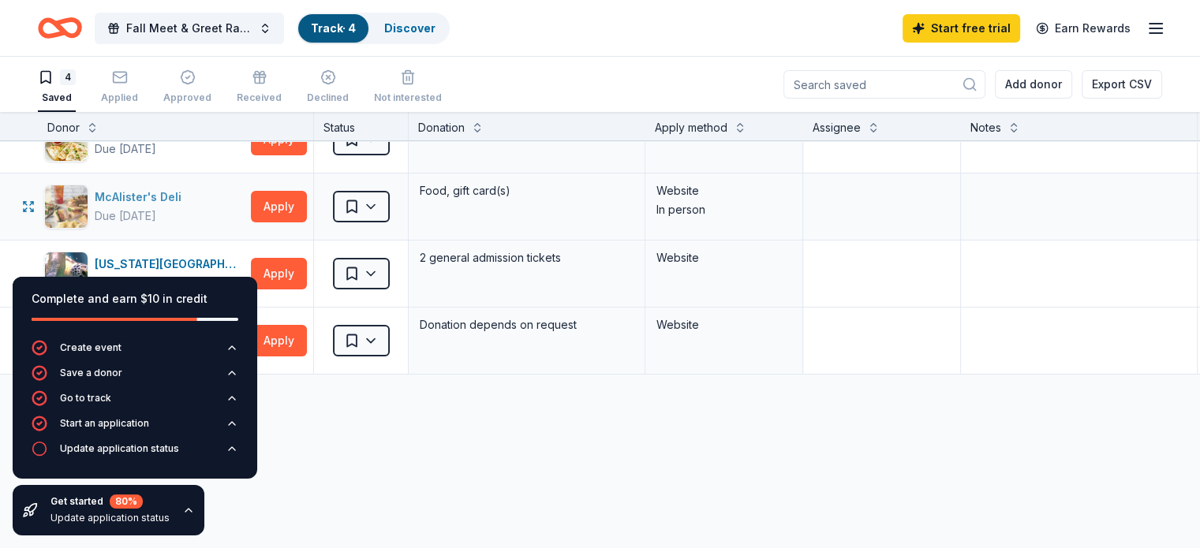
scroll to position [52, 0]
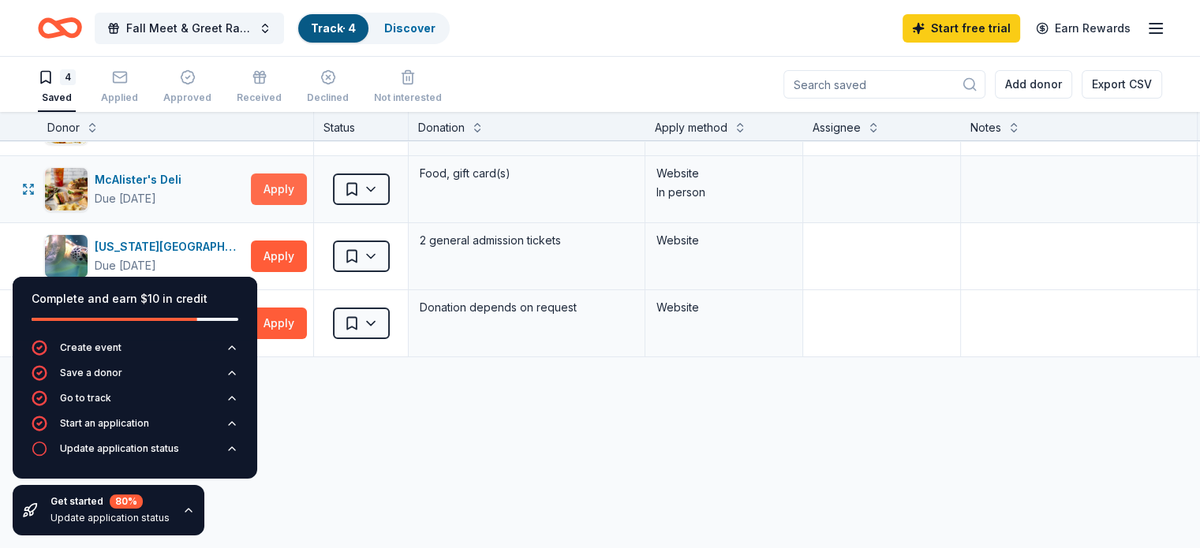
click at [307, 180] on button "Apply" at bounding box center [279, 190] width 56 height 32
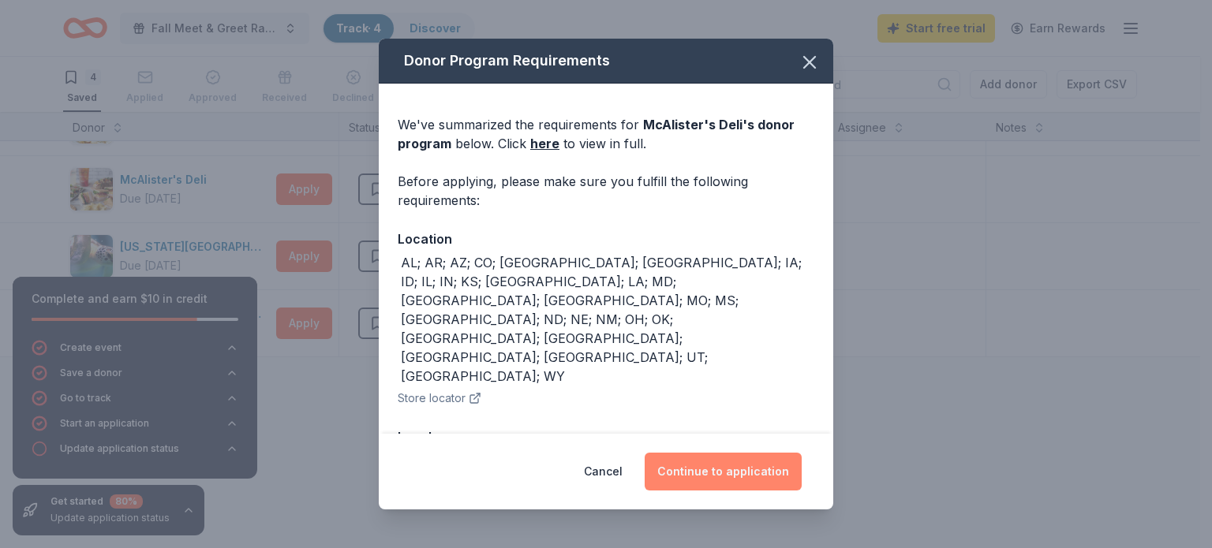
click at [732, 476] on button "Continue to application" at bounding box center [723, 472] width 157 height 38
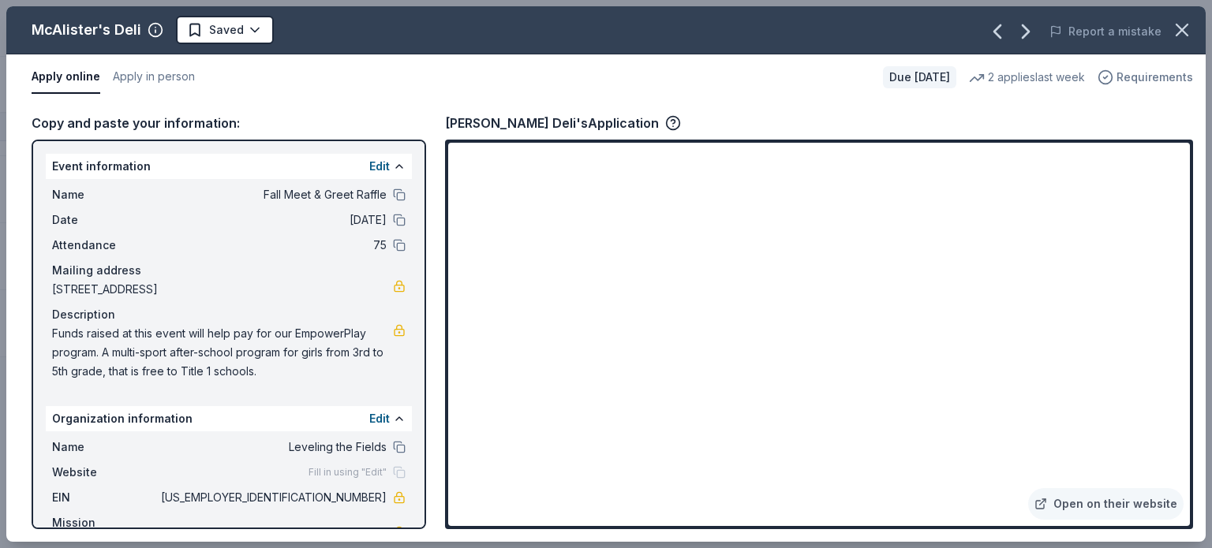
click at [1172, 77] on span "Requirements" at bounding box center [1155, 77] width 77 height 19
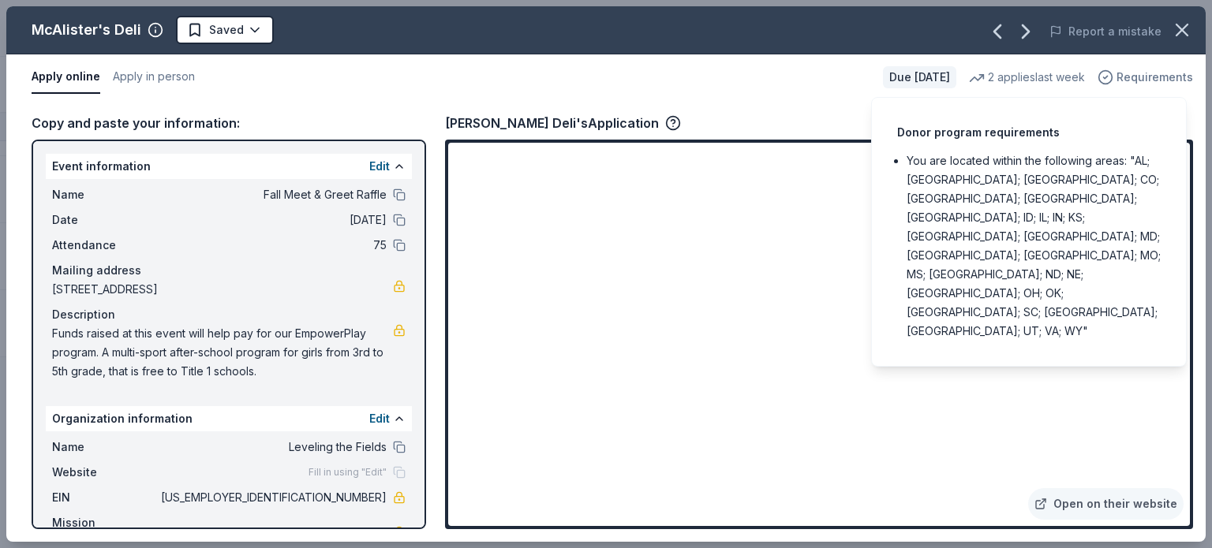
click at [1172, 77] on span "Requirements" at bounding box center [1155, 77] width 77 height 19
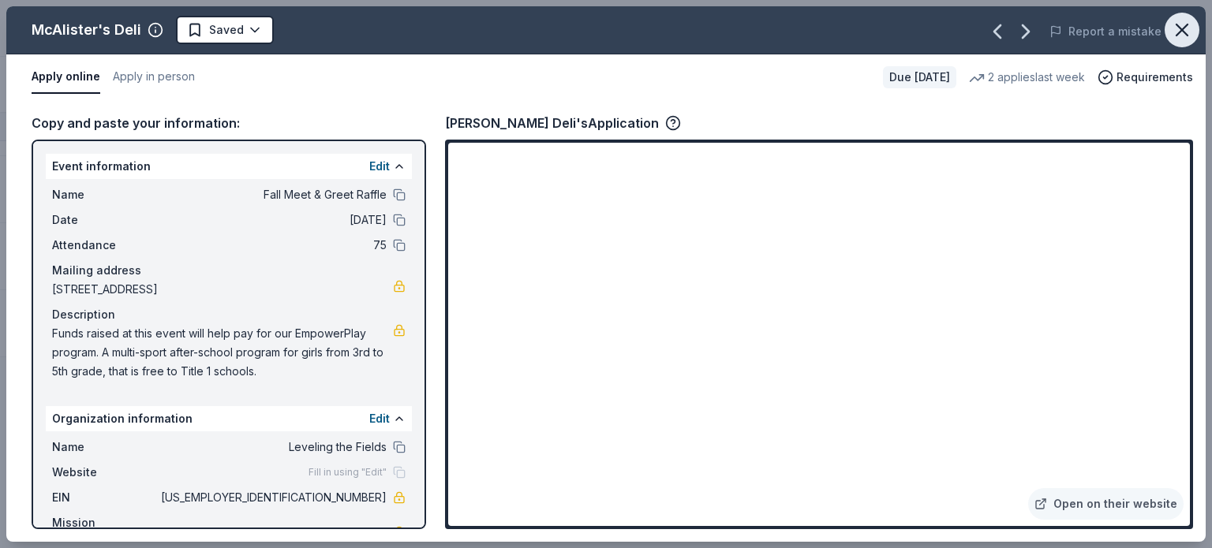
click at [1192, 36] on icon "button" at bounding box center [1182, 30] width 22 height 22
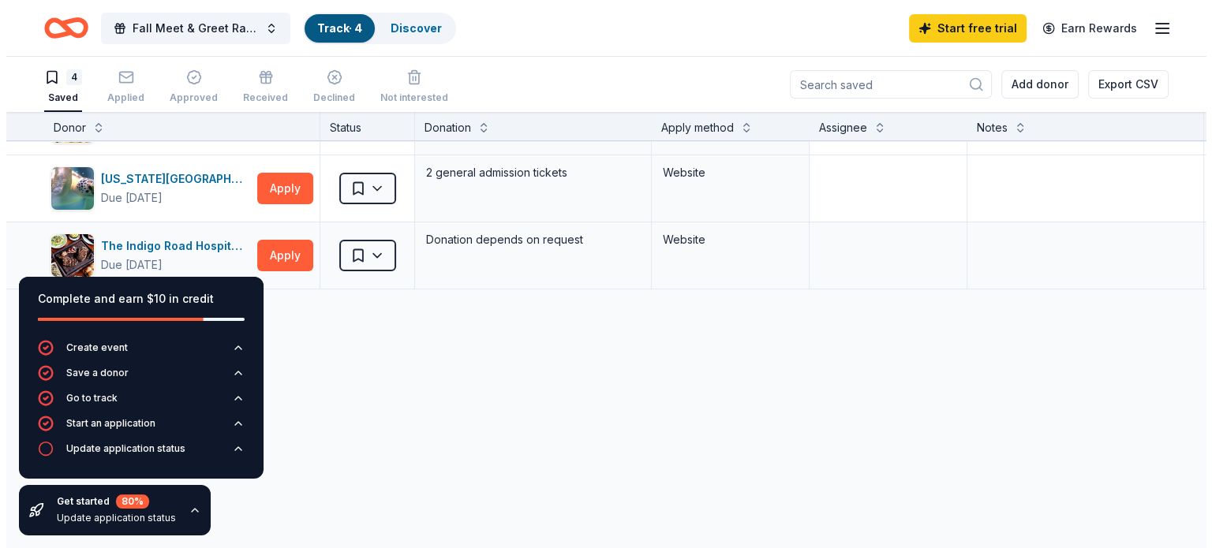
scroll to position [105, 0]
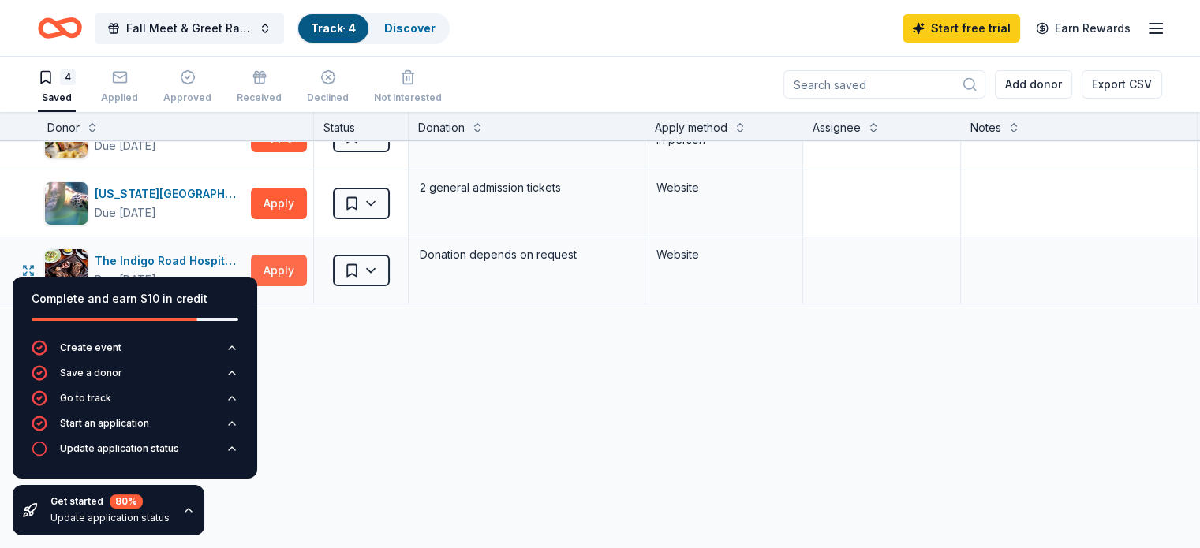
click at [307, 268] on button "Apply" at bounding box center [279, 271] width 56 height 32
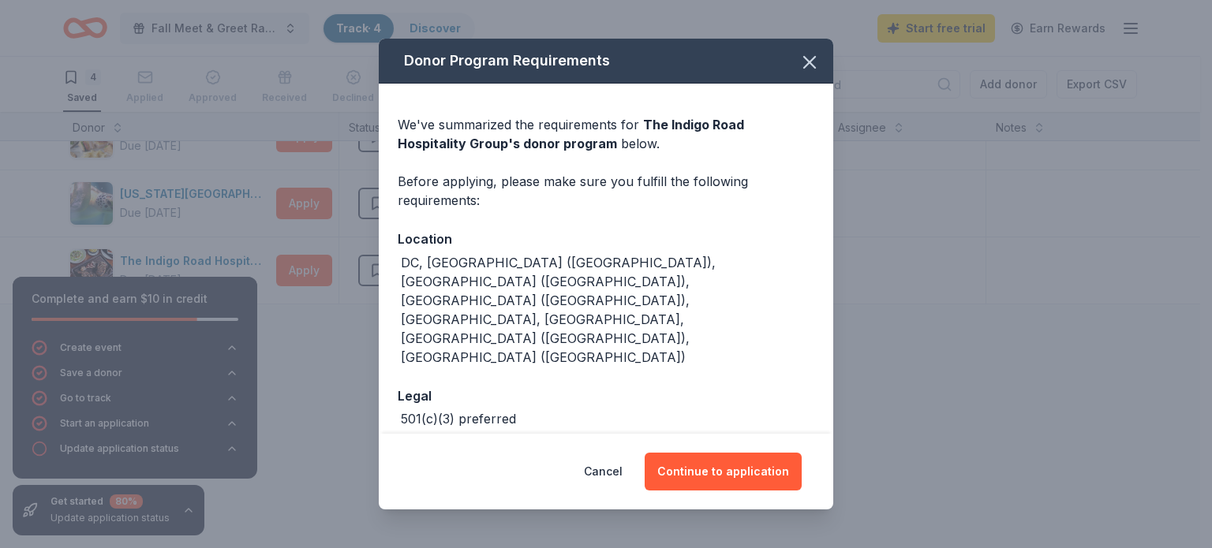
scroll to position [2, 0]
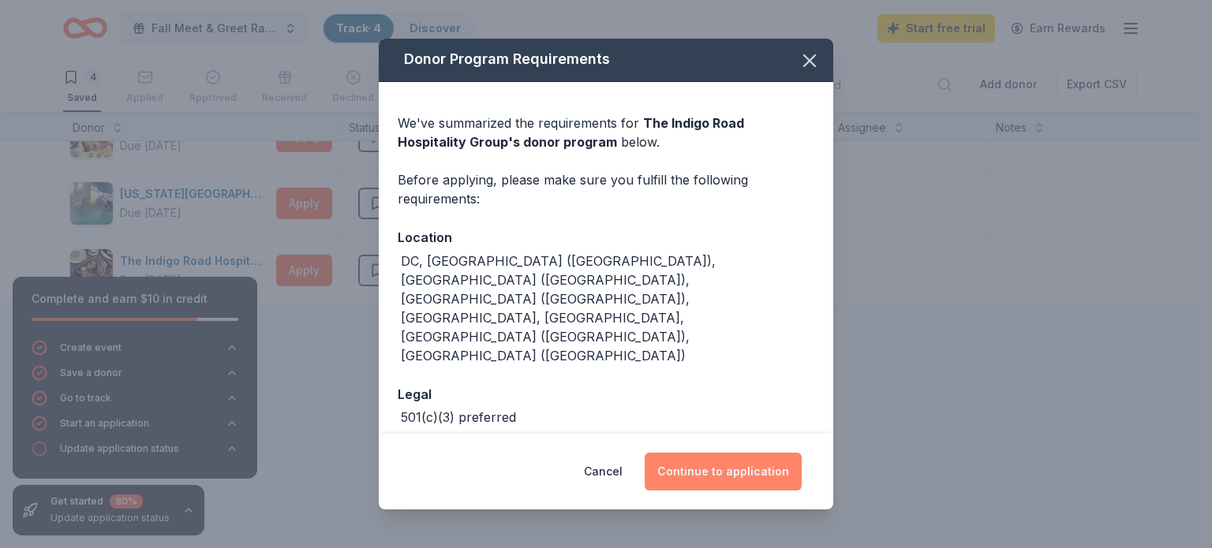
click at [735, 474] on button "Continue to application" at bounding box center [723, 472] width 157 height 38
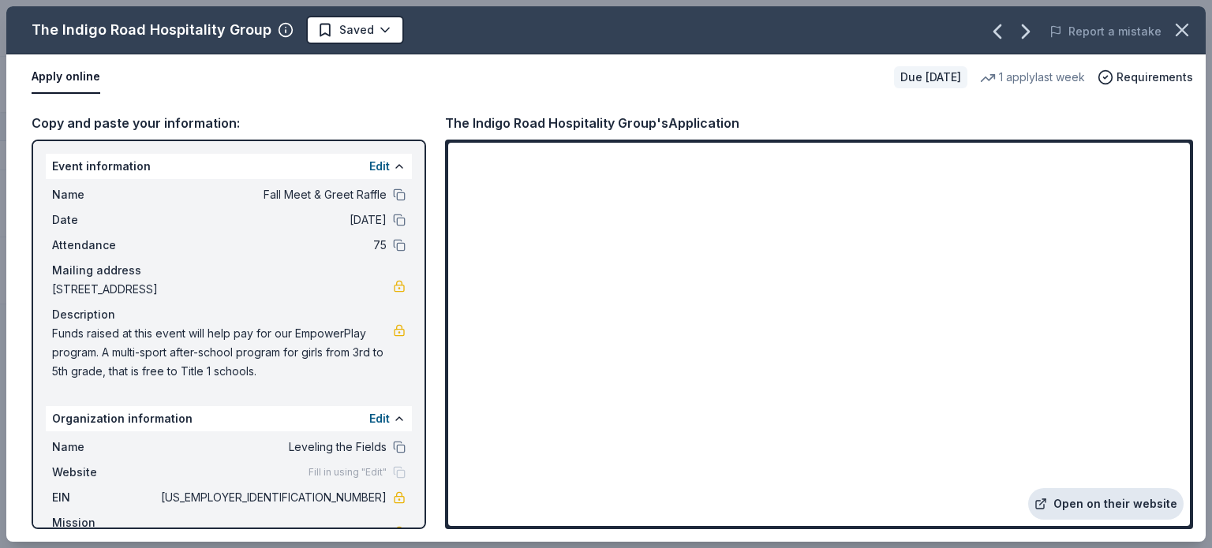
click at [1113, 498] on link "Open on their website" at bounding box center [1105, 504] width 155 height 32
